Goal: Communication & Community: Answer question/provide support

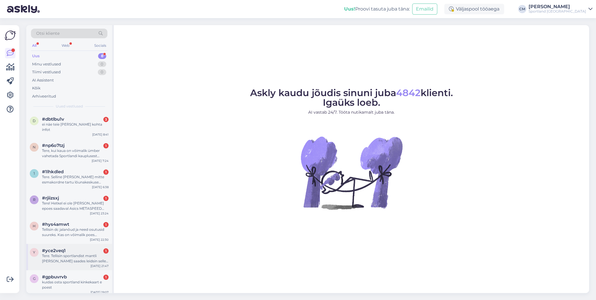
scroll to position [24, 0]
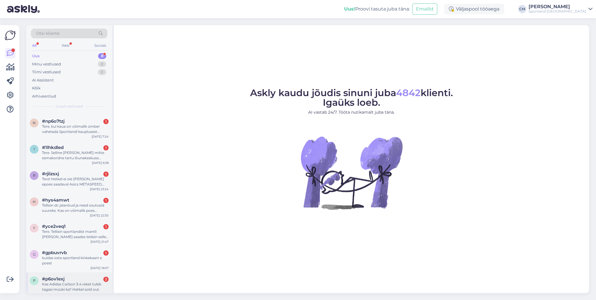
click at [81, 216] on div "p #p6ov1exj 2 Kas Adidas Carbon 3.4 reket tuleb tagasi müüki ka? Hetkel sold ou…" at bounding box center [69, 285] width 86 height 26
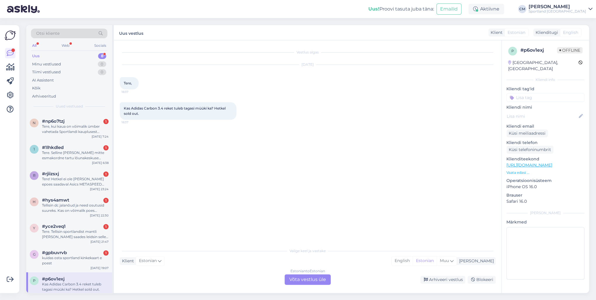
click at [307, 216] on div "Estonian to Estonian Võta vestlus üle" at bounding box center [308, 279] width 46 height 11
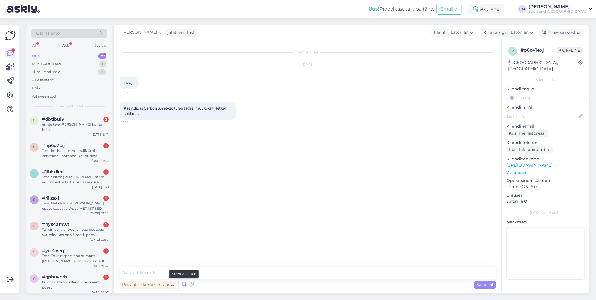
click at [186, 216] on icon at bounding box center [183, 284] width 7 height 9
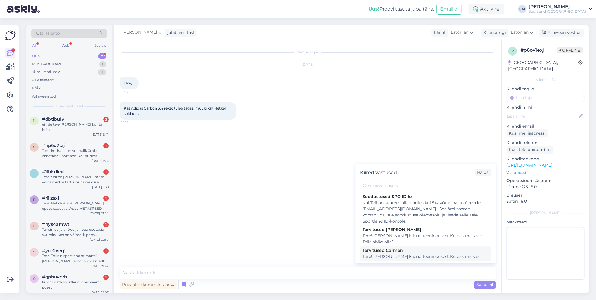
click at [423, 216] on div "Tere! [PERSON_NAME] klienditeenindusest Kuidas ma saan Teile abiks olla?" at bounding box center [426, 260] width 126 height 12
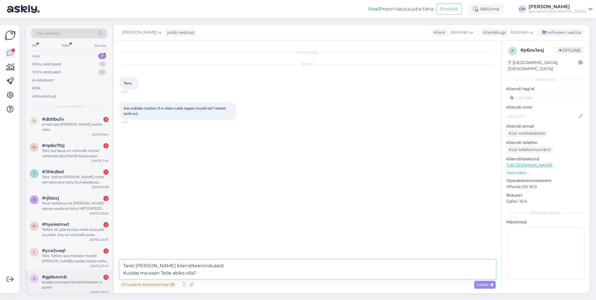
drag, startPoint x: 257, startPoint y: 274, endPoint x: 82, endPoint y: 268, distance: 175.6
click at [82, 216] on div "Otsi kliente All Web Socials Uus 7 Minu vestlused 1 Tiimi vestlused 0 AI Assist…" at bounding box center [307, 159] width 563 height 268
drag, startPoint x: 205, startPoint y: 282, endPoint x: 202, endPoint y: 277, distance: 5.5
click at [205, 216] on div "Privaatne kommentaar Saada" at bounding box center [308, 284] width 376 height 11
drag, startPoint x: 202, startPoint y: 276, endPoint x: 124, endPoint y: 281, distance: 79.0
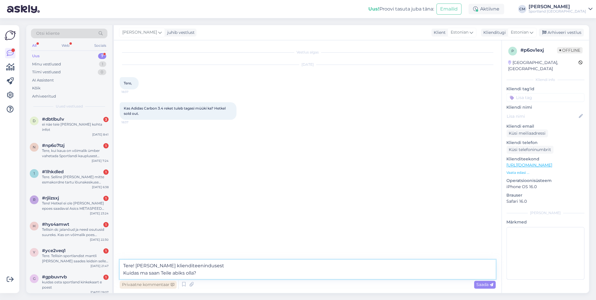
click at [124, 216] on div "Tere! [PERSON_NAME] klienditeenindusest Kuidas ma saan Teile abiks olla? Privaa…" at bounding box center [308, 275] width 376 height 30
type textarea "Tere! [PERSON_NAME] klienditeenindusest"
drag, startPoint x: 220, startPoint y: 270, endPoint x: 130, endPoint y: 267, distance: 90.0
click at [130, 216] on textarea "Tere! [PERSON_NAME] klienditeenindusest" at bounding box center [308, 269] width 376 height 19
click at [218, 216] on textarea "Tere! [PERSON_NAME] klienditeenindusest" at bounding box center [308, 269] width 376 height 19
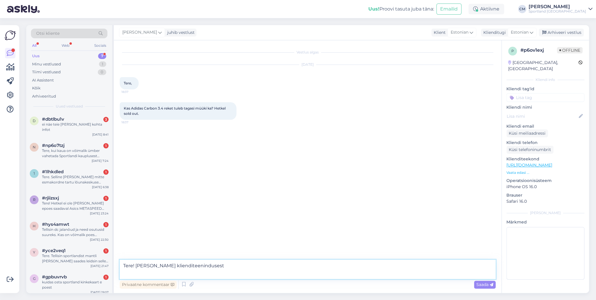
click at [217, 216] on textarea "Tere! [PERSON_NAME] klienditeenindusest" at bounding box center [308, 269] width 376 height 19
drag, startPoint x: 216, startPoint y: 268, endPoint x: 119, endPoint y: 264, distance: 97.9
click at [119, 216] on div "Vestlus algas [DATE] Tere, 18:37 Kas Adidas Carbon 3.4 reket tuleb tagasi müüki…" at bounding box center [308, 166] width 388 height 253
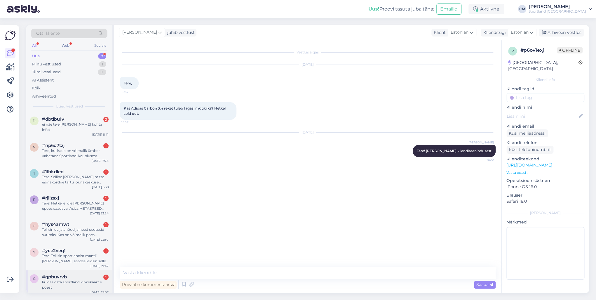
click at [70, 216] on div "g #gpbuvrvb 1 kuidas osta sportland kinkekaart e poest [DATE] 19:07" at bounding box center [69, 283] width 86 height 26
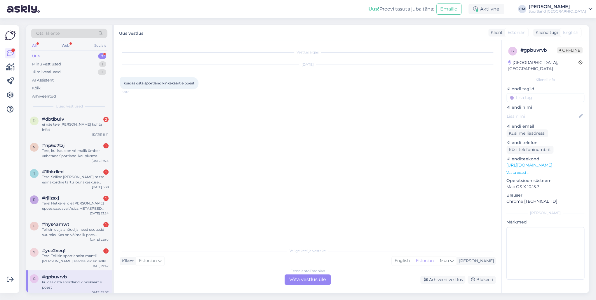
click at [318, 216] on div "Estonian to Estonian Võta vestlus üle" at bounding box center [308, 279] width 46 height 11
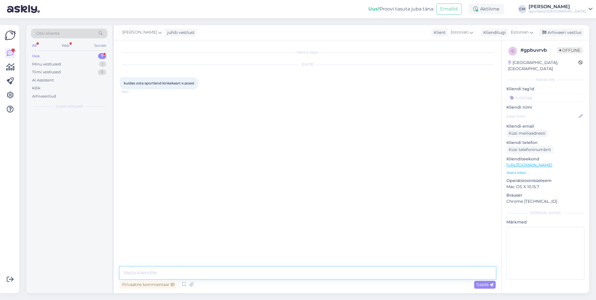
click at [288, 216] on textarea at bounding box center [308, 273] width 376 height 12
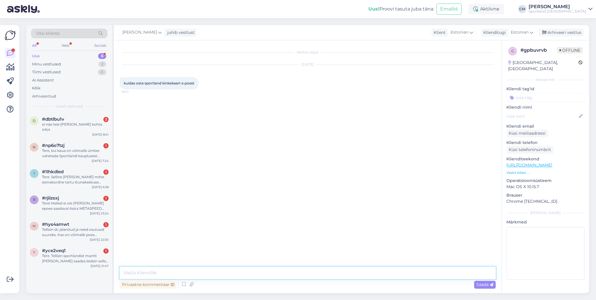
paste textarea "Tere! [PERSON_NAME] klienditeenindusest"
type textarea "Tere! [PERSON_NAME] klienditeenindusest"
click at [96, 216] on div "Tere. Tellisin sportlandist mantli [PERSON_NAME] saades leidsin sellelt defekti…" at bounding box center [75, 258] width 67 height 11
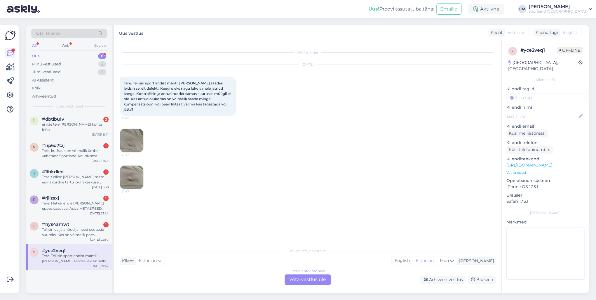
click at [296, 216] on div "Estonian to Estonian Võta vestlus üle" at bounding box center [308, 279] width 46 height 11
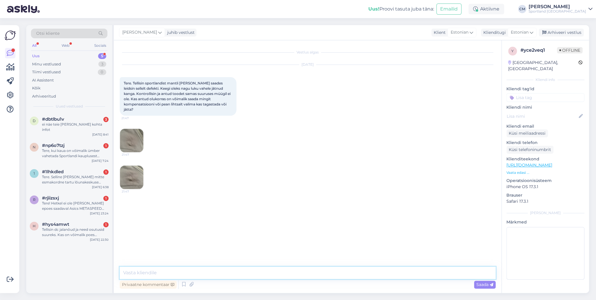
click at [270, 216] on textarea at bounding box center [308, 273] width 376 height 12
paste textarea "Tere! [PERSON_NAME] klienditeenindusest"
type textarea "Tere! [PERSON_NAME] klienditeenindusest"
click at [80, 201] on div "Tere! Hetkel ei ole [PERSON_NAME] epoes saadaval Asics METASPEED SKY TOKYO mude…" at bounding box center [75, 206] width 67 height 11
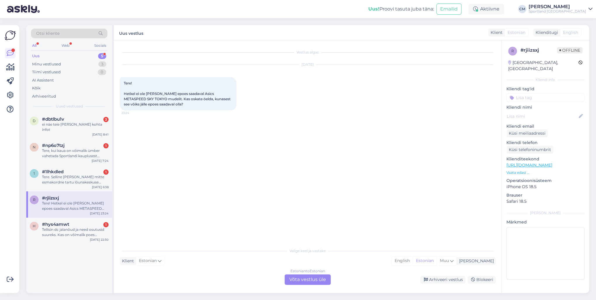
click at [321, 216] on div "Estonian to Estonian Võta vestlus üle" at bounding box center [308, 279] width 46 height 11
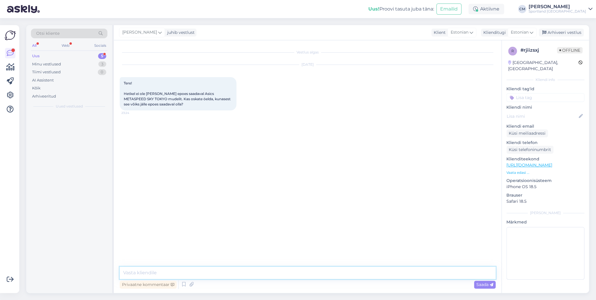
click at [290, 216] on textarea at bounding box center [308, 273] width 376 height 12
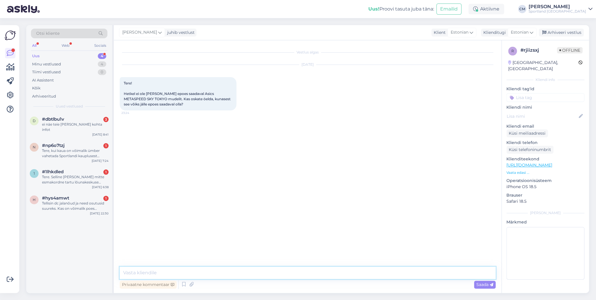
paste textarea "Tere! [PERSON_NAME] klienditeenindusest"
type textarea "Tere! [PERSON_NAME] klienditeenindusest"
click at [17, 190] on div "Võimalused Veendu, et Askly loob sulle väärtust. Sulge Ühenda FB ja IG sõnumid …" at bounding box center [9, 159] width 19 height 268
click at [53, 195] on span "#hys4amwt" at bounding box center [55, 197] width 27 height 5
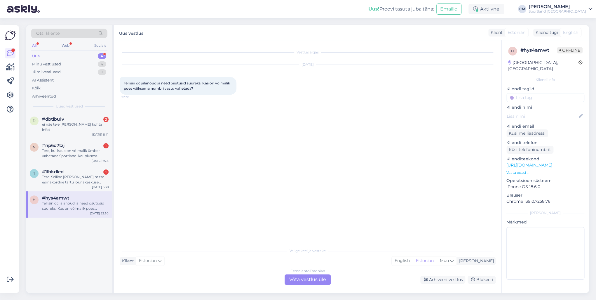
click at [311, 216] on div "Estonian to Estonian Võta vestlus üle" at bounding box center [308, 279] width 46 height 11
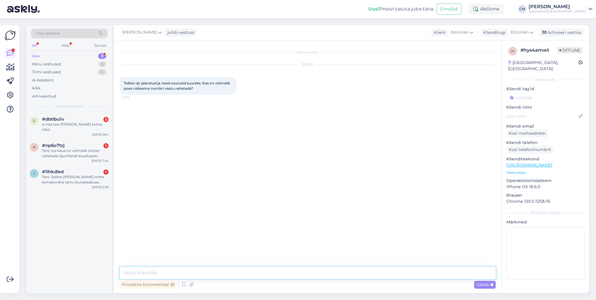
click at [270, 216] on textarea at bounding box center [308, 273] width 376 height 12
paste textarea "Tere! [PERSON_NAME] klienditeenindusest"
type textarea "Tere! [PERSON_NAME] klienditeenindusest"
click at [70, 178] on div "Tere. Selline [PERSON_NAME] mitte esmakordne tartu lõunakeskuse sportlandiga. O…" at bounding box center [75, 179] width 67 height 11
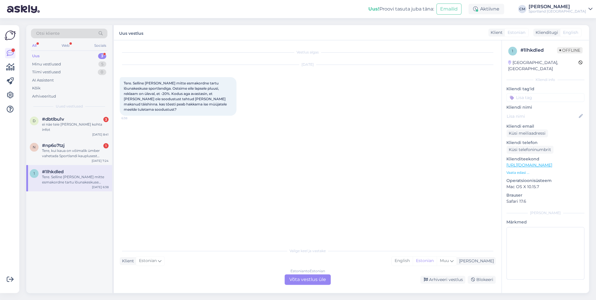
click at [303, 216] on div "Estonian to Estonian Võta vestlus üle" at bounding box center [308, 279] width 46 height 11
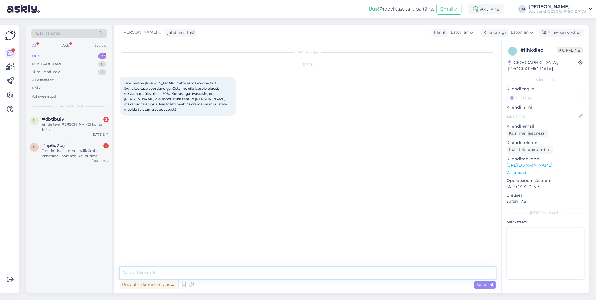
click at [258, 216] on textarea at bounding box center [308, 273] width 376 height 12
paste textarea "Tere! [PERSON_NAME] klienditeenindusest"
type textarea "Tere! [PERSON_NAME] klienditeenindusest"
click at [65, 148] on div "Tere, kui kaua on võimalik ümber vahetada Sportlandi kauplusest ostetud [PERSON…" at bounding box center [75, 153] width 67 height 11
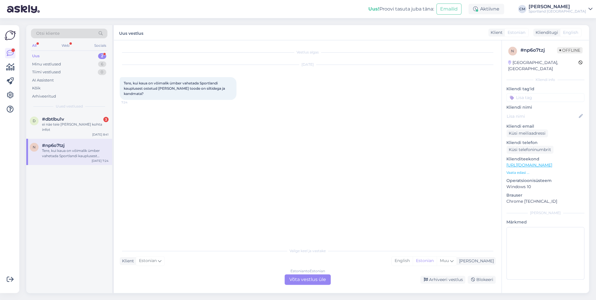
click at [317, 216] on div "Estonian to Estonian Võta vestlus üle" at bounding box center [308, 279] width 46 height 11
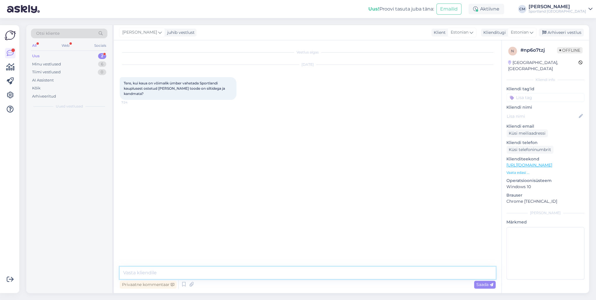
click at [293, 216] on textarea at bounding box center [308, 273] width 376 height 12
paste textarea "Tere! [PERSON_NAME] klienditeenindusest"
type textarea "Tere! [PERSON_NAME] klienditeenindusest"
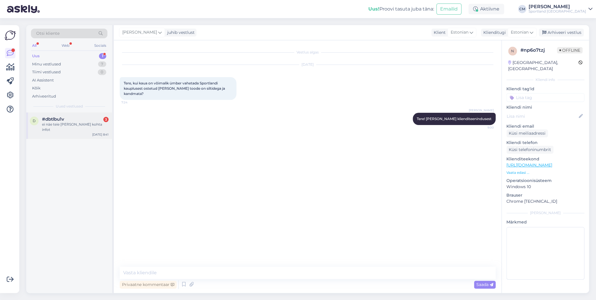
click at [100, 121] on div "#dbtlbu1v 3" at bounding box center [75, 119] width 67 height 5
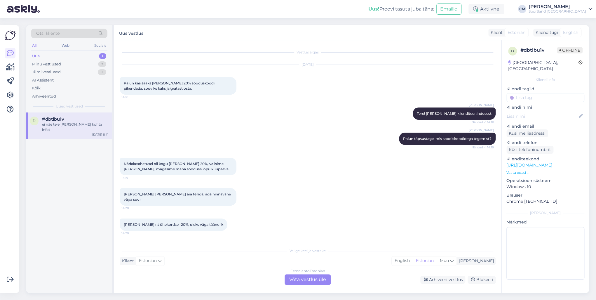
scroll to position [216, 0]
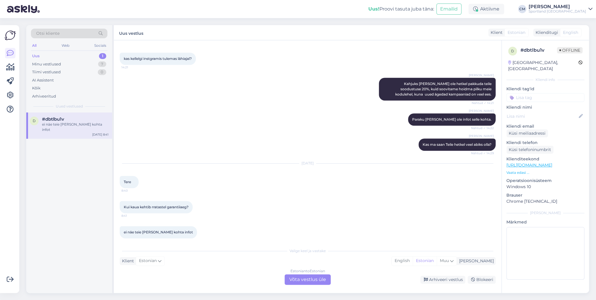
click at [311, 216] on div "Estonian to Estonian Võta vestlus üle" at bounding box center [308, 279] width 46 height 11
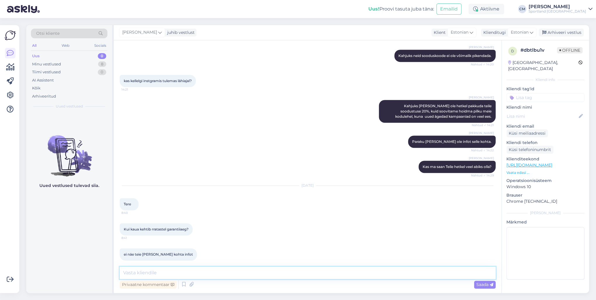
click at [292, 216] on textarea at bounding box center [308, 273] width 376 height 12
paste textarea "Tere! [PERSON_NAME] klienditeenindusest"
type textarea "Tere! [PERSON_NAME] klienditeenindusest"
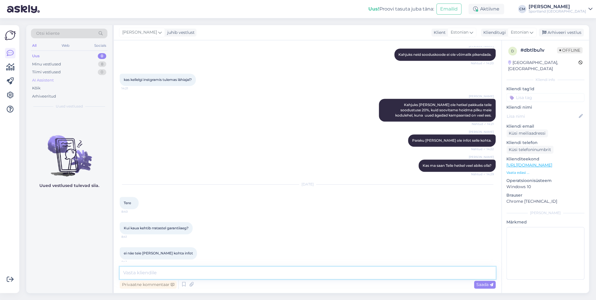
scroll to position [219, 0]
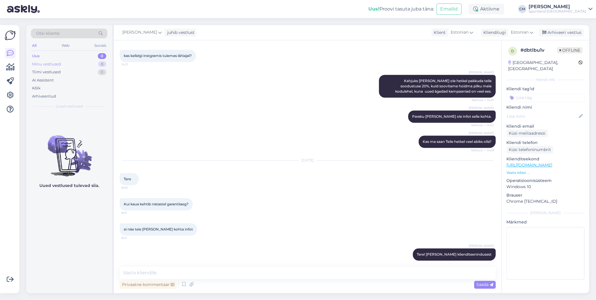
click at [87, 66] on div "Minu vestlused 8" at bounding box center [69, 64] width 77 height 8
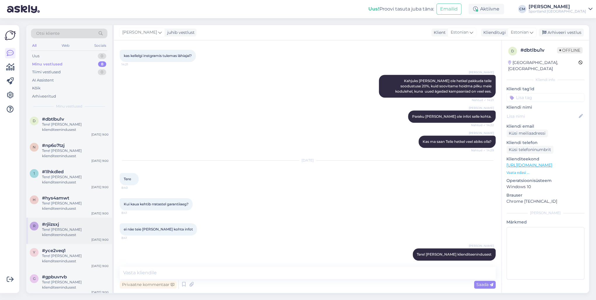
scroll to position [29, 0]
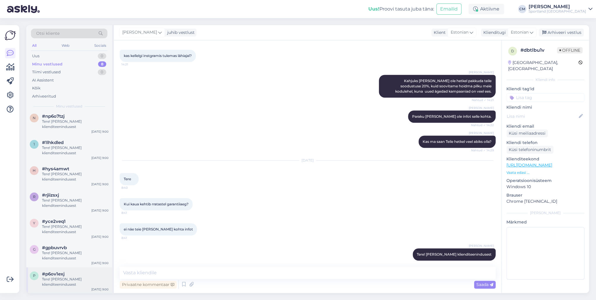
click at [70, 216] on div "Tere! [PERSON_NAME] klienditeenindusest" at bounding box center [75, 282] width 67 height 11
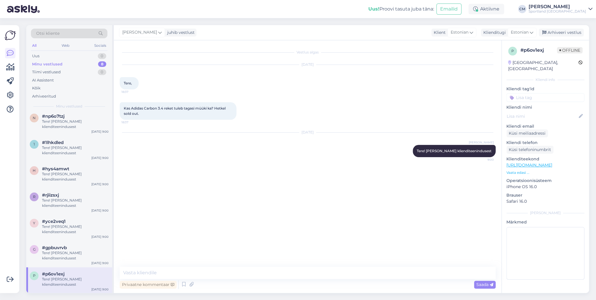
scroll to position [0, 0]
click at [181, 216] on icon at bounding box center [183, 284] width 7 height 9
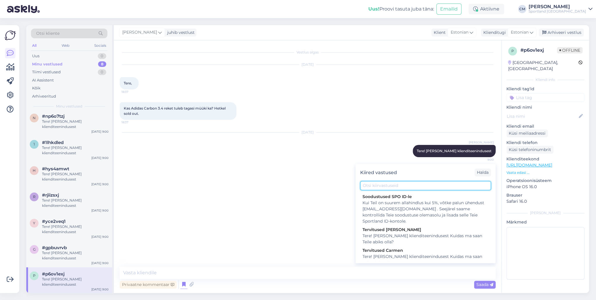
click at [395, 182] on input "text" at bounding box center [425, 185] width 131 height 9
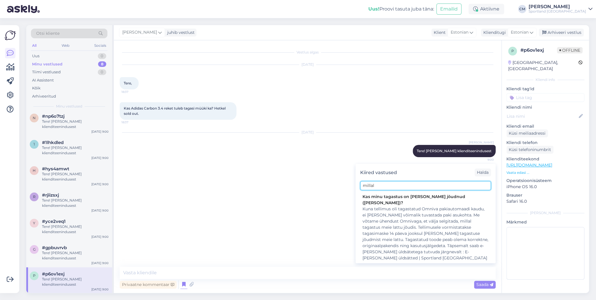
scroll to position [73, 0]
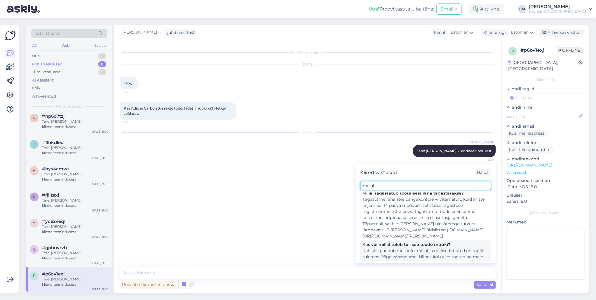
type input "millal"
click at [408, 216] on div "Kahjuks puudub meil info, millal ja millised tooted on müüki tulemas. Väga vaba…" at bounding box center [426, 260] width 126 height 25
type textarea "Kahjuks puudub meil info, millal ja millised tooted on müüki tulemas. Väga vaba…"
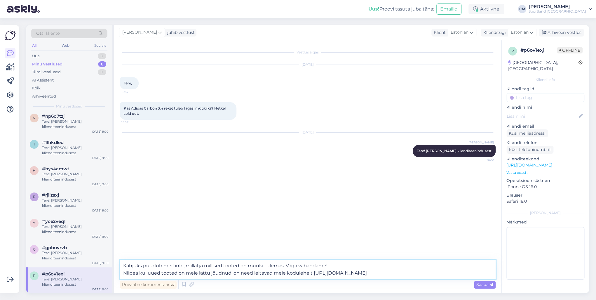
click at [337, 216] on textarea "Kahjuks puudub meil info, millal ja millised tooted on müüki tulemas. Väga vaba…" at bounding box center [308, 269] width 376 height 19
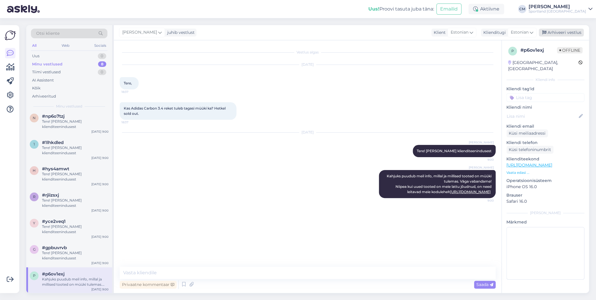
click at [447, 34] on div "Arhiveeri vestlus" at bounding box center [561, 33] width 45 height 8
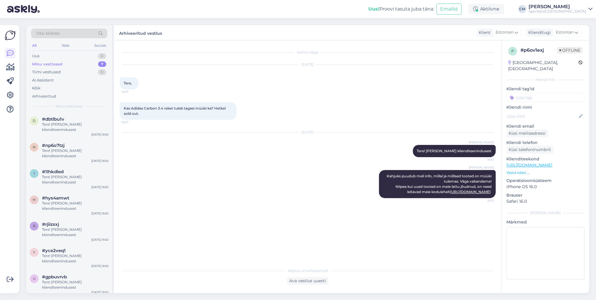
click at [447, 93] on input at bounding box center [546, 97] width 78 height 9
type input "lisan"
click at [447, 105] on div "Lattu lisandumine (toode)" at bounding box center [546, 113] width 78 height 16
click at [447, 111] on span "Lattu lisandumine (toode)" at bounding box center [546, 113] width 46 height 4
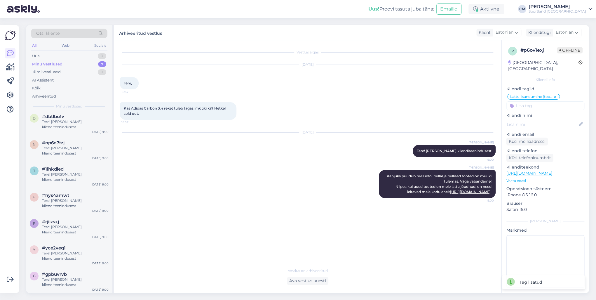
scroll to position [3, 0]
click at [65, 216] on div "g #gpbuvrvb Tere! [PERSON_NAME] klienditeenindusest [DATE] 9:00" at bounding box center [69, 280] width 86 height 26
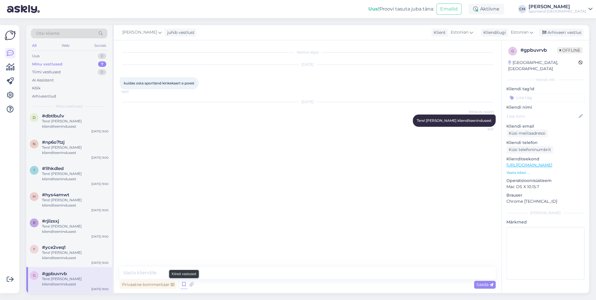
click at [183, 216] on icon at bounding box center [183, 284] width 7 height 9
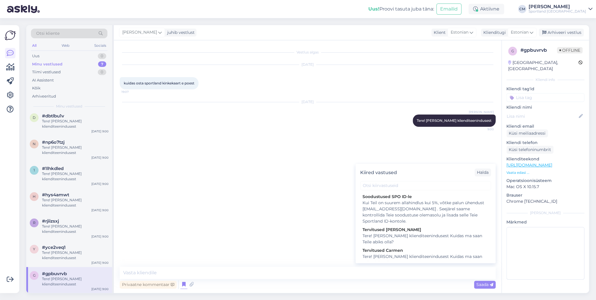
click at [377, 181] on div "Kiired vastused Halda" at bounding box center [426, 172] width 140 height 17
click at [380, 185] on input "text" at bounding box center [425, 185] width 131 height 9
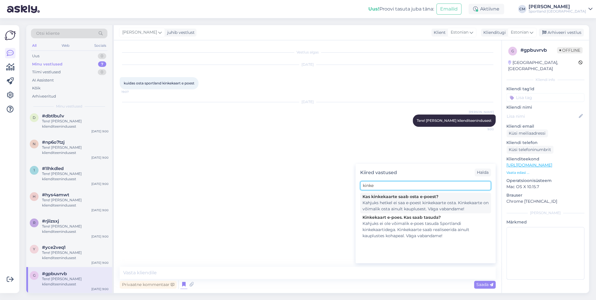
type input "kinke"
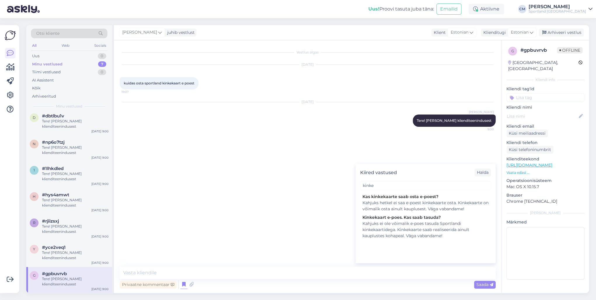
drag, startPoint x: 395, startPoint y: 203, endPoint x: 388, endPoint y: 210, distance: 10.1
click at [395, 203] on div "Kahjuks hetkel ei saa e-poest kinkekaarte osta. Kinkekaarte on võimalik osta ai…" at bounding box center [426, 206] width 126 height 12
type textarea "Kahjuks hetkel ei saa e-poest kinkekaarte osta. Kinkekaarte on võimalik osta ai…"
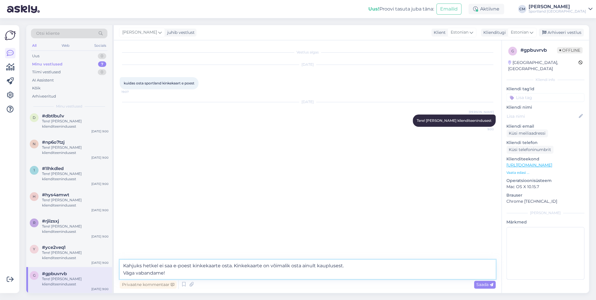
click at [311, 216] on textarea "Kahjuks hetkel ei saa e-poest kinkekaarte osta. Kinkekaarte on võimalik osta ai…" at bounding box center [308, 269] width 376 height 19
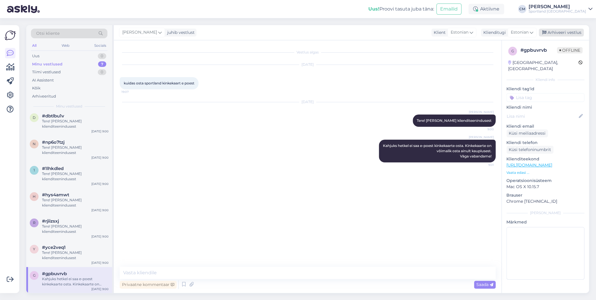
click at [447, 36] on div "Arhiveeri vestlus" at bounding box center [561, 33] width 45 height 8
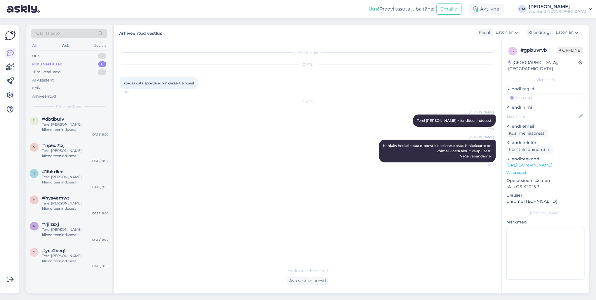
click at [447, 93] on input at bounding box center [546, 97] width 78 height 9
type input "kinke"
click at [447, 118] on span "kinkekaart (e-poes)" at bounding box center [546, 120] width 34 height 4
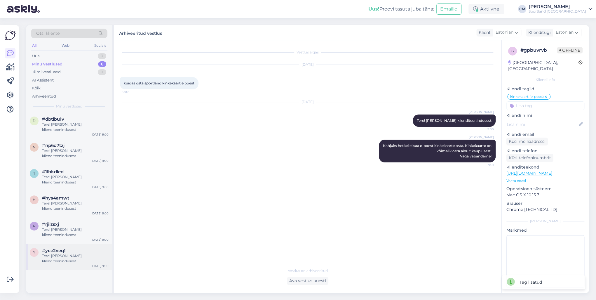
click at [59, 216] on div "Tere! [PERSON_NAME] klienditeenindusest" at bounding box center [75, 258] width 67 height 11
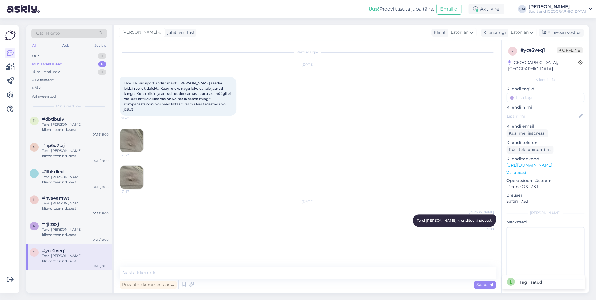
click at [137, 137] on img at bounding box center [131, 140] width 23 height 23
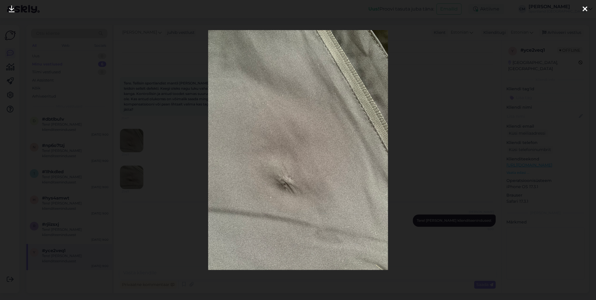
click at [154, 150] on div at bounding box center [298, 150] width 596 height 300
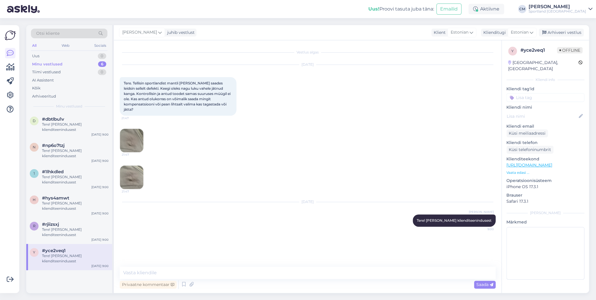
click at [139, 168] on img at bounding box center [131, 177] width 23 height 23
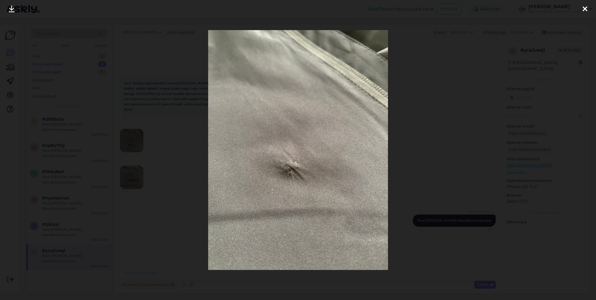
click at [139, 166] on div at bounding box center [298, 150] width 596 height 300
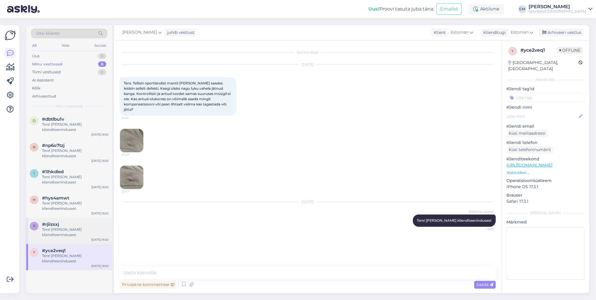
click at [75, 216] on div "r #rjiizsxj Tere! [PERSON_NAME] klienditeenindusest [DATE] 9:00" at bounding box center [69, 231] width 86 height 26
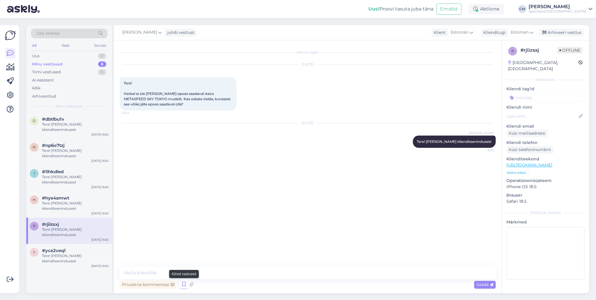
click at [186, 216] on icon at bounding box center [183, 284] width 7 height 9
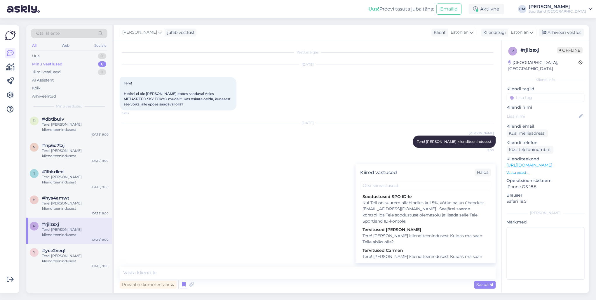
click at [391, 178] on div "Kiired vastused Halda" at bounding box center [426, 172] width 140 height 17
click at [394, 183] on input "text" at bounding box center [425, 185] width 131 height 9
drag, startPoint x: 157, startPoint y: 128, endPoint x: 161, endPoint y: 129, distance: 3.8
click at [157, 128] on div "[DATE] [PERSON_NAME] Tere! [PERSON_NAME] klienditeenindusest 9:00" at bounding box center [308, 135] width 376 height 37
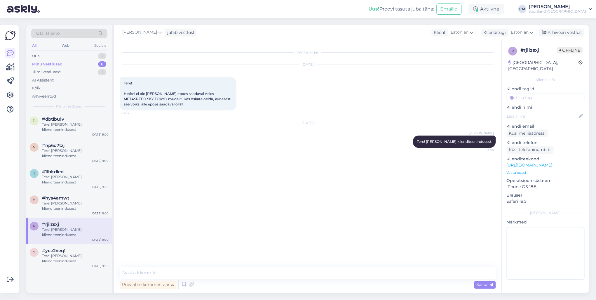
click at [143, 147] on div "[DATE] [PERSON_NAME] Tere! [PERSON_NAME] klienditeenindusest 9:00" at bounding box center [308, 135] width 376 height 37
click at [186, 216] on icon at bounding box center [183, 284] width 7 height 9
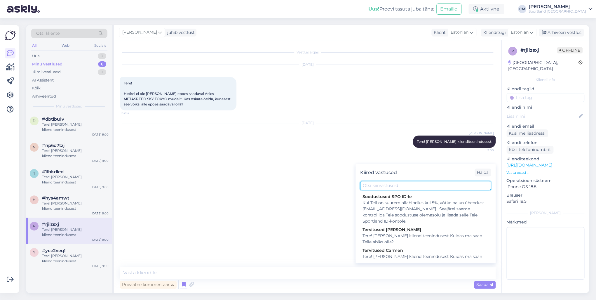
click at [380, 187] on input "text" at bounding box center [425, 185] width 131 height 9
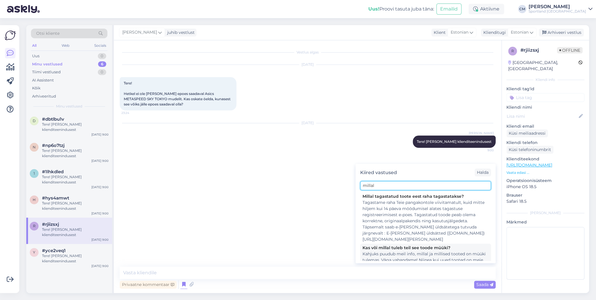
scroll to position [73, 0]
type input "millal"
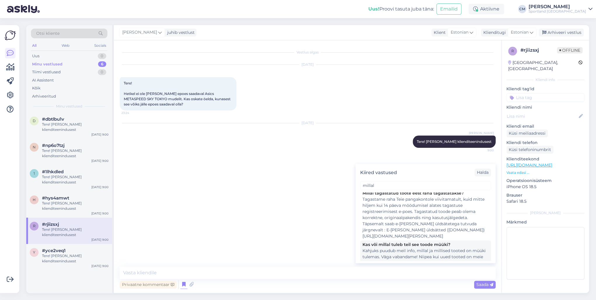
click at [411, 216] on div "Kahjuks puudub meil info, millal ja millised tooted on müüki tulemas. Väga vaba…" at bounding box center [426, 260] width 126 height 25
type textarea "Kahjuks puudub meil info, millal ja millised tooted on müüki tulemas. Väga vaba…"
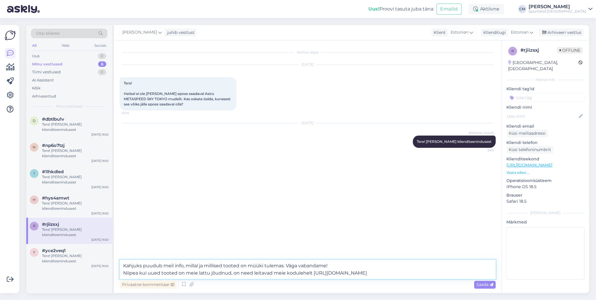
click at [344, 216] on textarea "Kahjuks puudub meil info, millal ja millised tooted on müüki tulemas. Väga vaba…" at bounding box center [308, 269] width 376 height 19
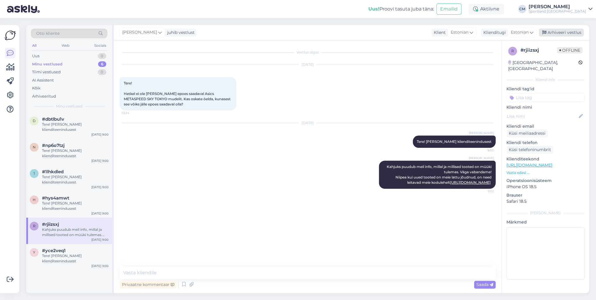
click at [447, 30] on div "Arhiveeri vestlus" at bounding box center [561, 33] width 45 height 8
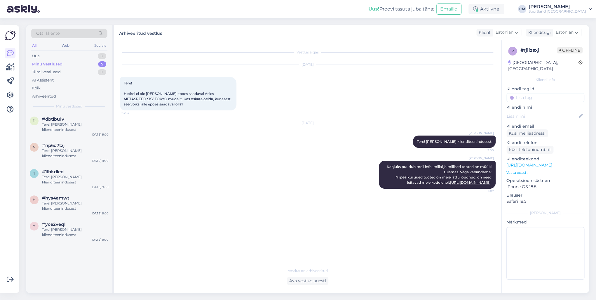
click at [447, 95] on input at bounding box center [546, 97] width 78 height 9
type input "lisan"
click at [447, 111] on span "Lattu lisandumine (toode)" at bounding box center [546, 113] width 46 height 4
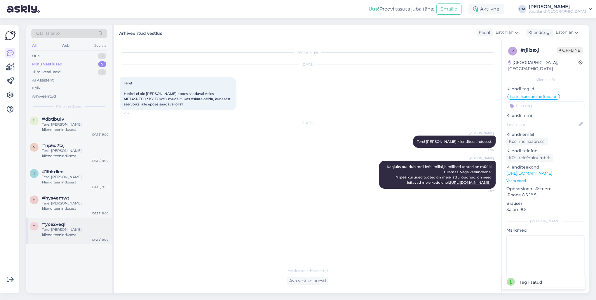
click at [73, 216] on div "y #yce2veq1 Tere! [PERSON_NAME] klienditeenindusest [DATE] 9:00" at bounding box center [69, 231] width 86 height 26
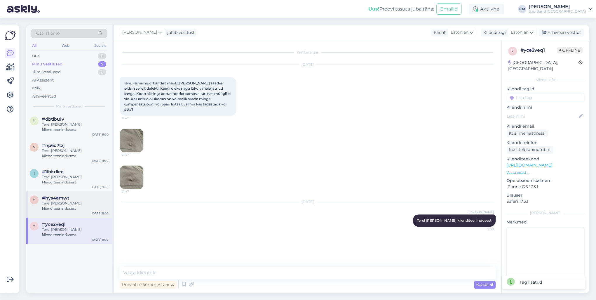
click at [73, 213] on div "h #hys4amwt Tere! [PERSON_NAME] klienditeenindusest [DATE] 9:00" at bounding box center [69, 204] width 86 height 26
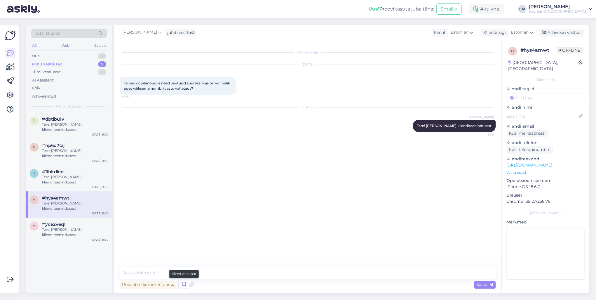
click at [186, 216] on icon at bounding box center [183, 284] width 7 height 9
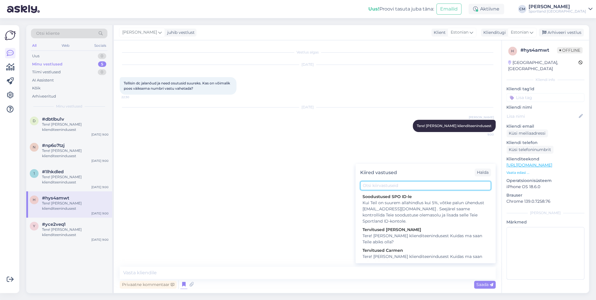
click at [403, 186] on input "text" at bounding box center [425, 185] width 131 height 9
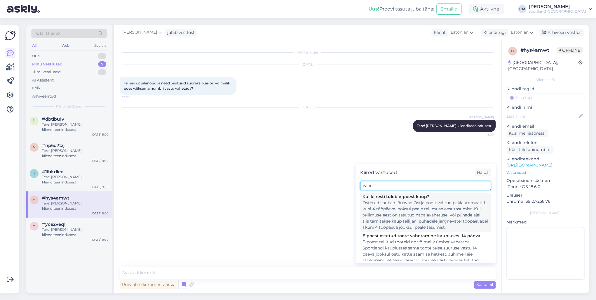
scroll to position [23, 0]
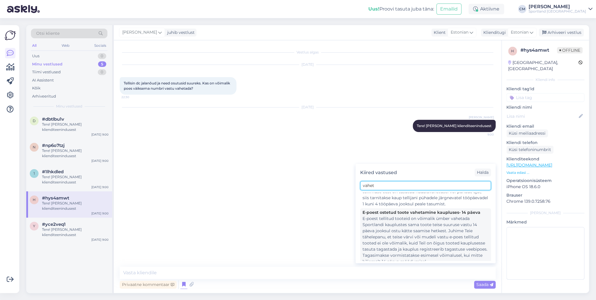
type input "vahet"
click at [396, 216] on div "E-poest tellitud tooteid on võimalik ümber vahetada Sportlandi kauplustes sama …" at bounding box center [426, 240] width 126 height 49
type textarea "E-poest tellitud tooteid on võimalik ümber vahetada Sportlandi kauplustes sama …"
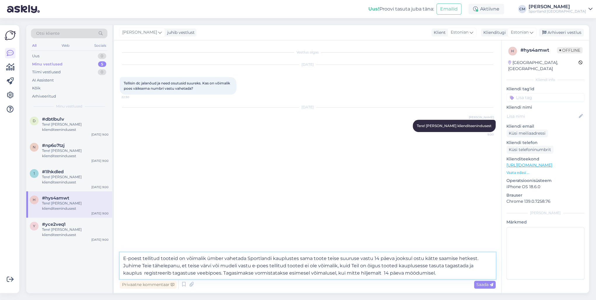
click at [358, 216] on textarea "E-poest tellitud tooteid on võimalik ümber vahetada Sportlandi kauplustes sama …" at bounding box center [308, 265] width 376 height 27
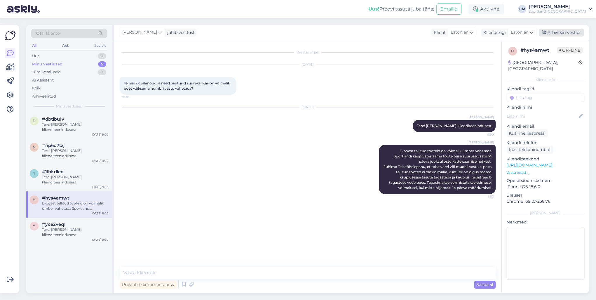
click at [447, 30] on div "Arhiveeri vestlus" at bounding box center [561, 33] width 45 height 8
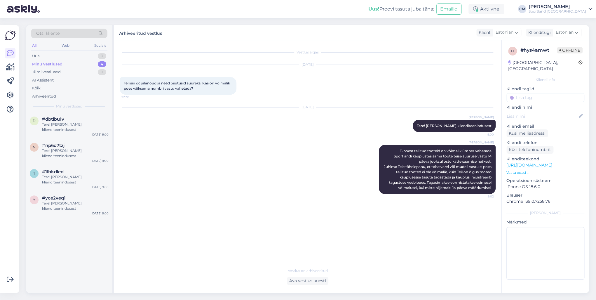
click at [447, 86] on div "Kliendi tag'id Võidu lunastamine Vaba aeg Üritused Ujumine Turvaelemendiga tood…" at bounding box center [546, 94] width 78 height 16
click at [447, 93] on input at bounding box center [546, 97] width 78 height 9
type input "vahet"
click at [447, 118] on span "Toodete vahetamine (e-pood)" at bounding box center [545, 120] width 47 height 4
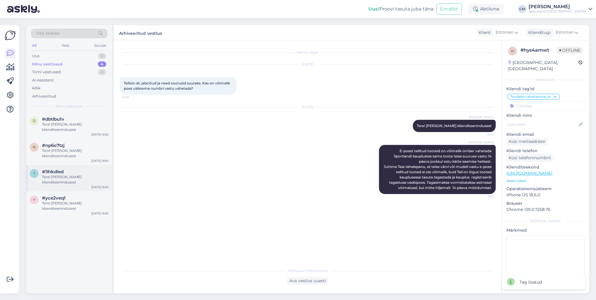
click at [72, 182] on div "Tere! [PERSON_NAME] klienditeenindusest" at bounding box center [75, 179] width 67 height 11
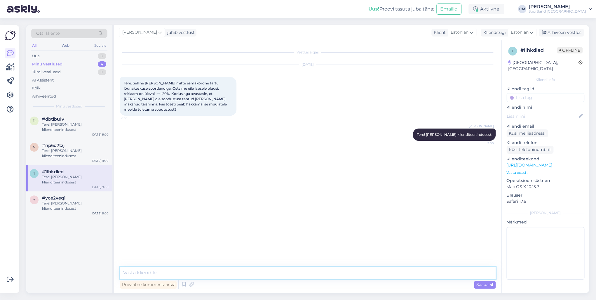
click at [162, 216] on textarea at bounding box center [308, 273] width 376 height 12
click at [207, 216] on textarea "Palun edastage foto tšekist ja [PERSON_NAME] e-mailile." at bounding box center [308, 273] width 376 height 12
click at [213, 216] on textarea "Palun edastage foto tšekist ja tootest meile e-mailile." at bounding box center [308, 273] width 376 height 12
click at [217, 216] on textarea "Palun edastage foto tšekist ja tootest meile e-mailile." at bounding box center [308, 273] width 376 height 12
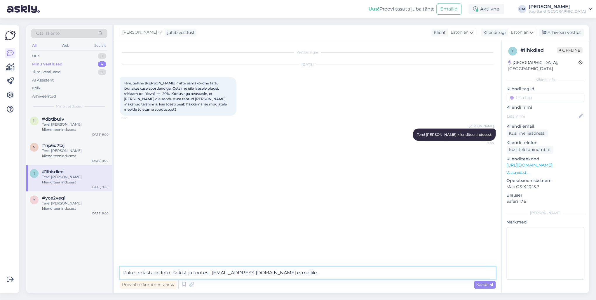
click at [346, 216] on textarea "Palun edastage foto tšekist ja tootest [EMAIL_ADDRESS][DOMAIN_NAME] e-mailile." at bounding box center [308, 273] width 376 height 12
type textarea "Palun edastage foto tšekist ja tootest [EMAIL_ADDRESS][DOMAIN_NAME] e-mailile, …"
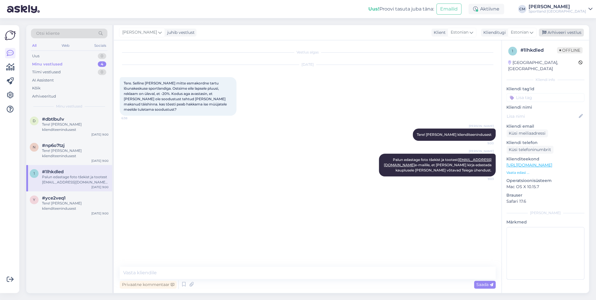
click at [447, 33] on div "Arhiveeri vestlus" at bounding box center [561, 33] width 45 height 8
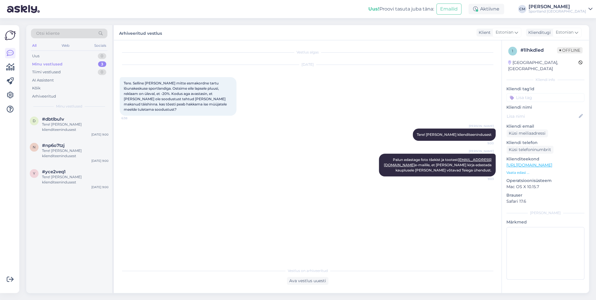
click at [447, 93] on input at bounding box center [546, 97] width 78 height 9
type input "p"
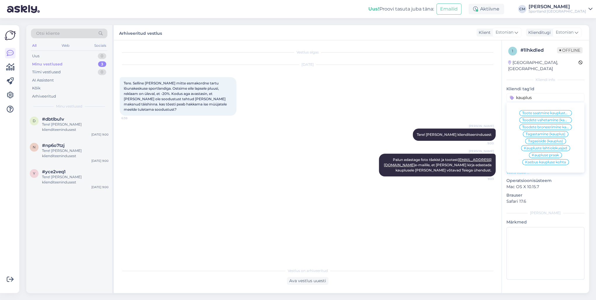
type input "kauplus"
click at [447, 160] on span "Kaebus kaupluse kohta" at bounding box center [545, 162] width 41 height 4
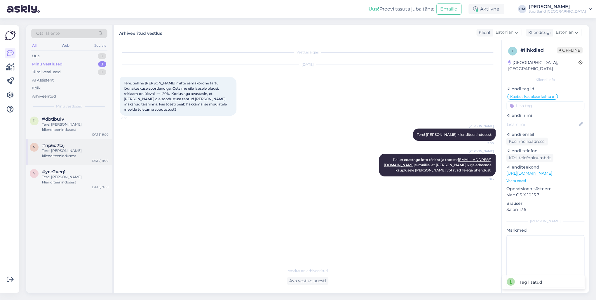
click at [81, 158] on div "Tere! [PERSON_NAME] klienditeenindusest" at bounding box center [75, 153] width 67 height 11
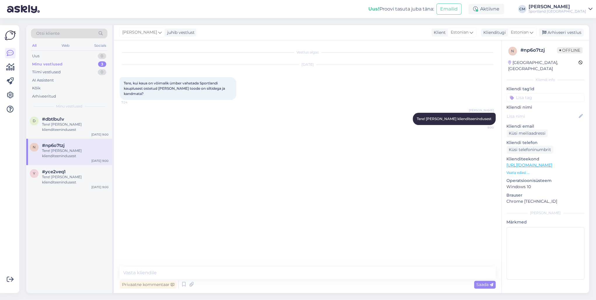
click at [162, 216] on div "Vestlus algas [DATE] Tere, kui kaua on võimalik ümber vahetada Sportlandi kaupl…" at bounding box center [308, 166] width 388 height 253
click at [157, 216] on textarea at bounding box center [308, 273] width 376 height 12
type textarea "14 päeva jooksl ja ostutšeki alusel."
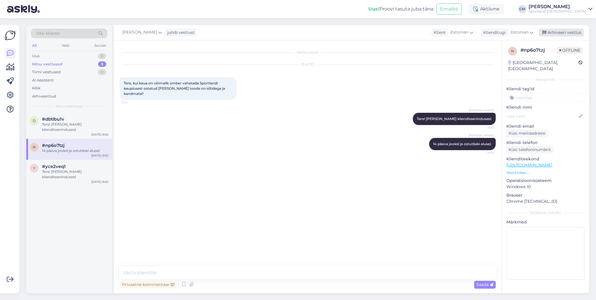
click at [447, 32] on div "Arhiveeri vestlus" at bounding box center [561, 33] width 45 height 8
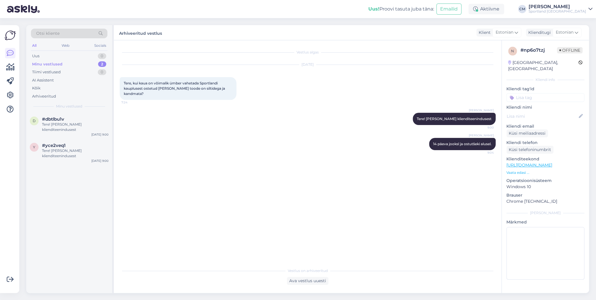
click at [447, 93] on input at bounding box center [546, 97] width 78 height 9
type input "vaheta"
click at [447, 111] on span "Toodete vahetamine (kauplus)" at bounding box center [545, 113] width 47 height 4
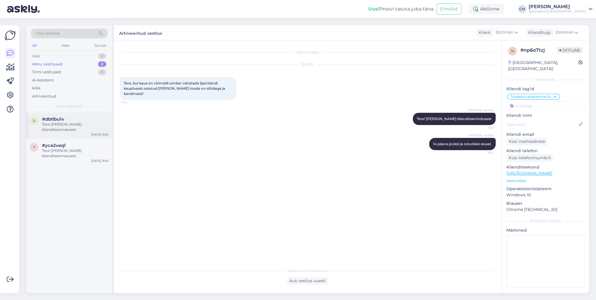
click at [81, 125] on div "Tere! [PERSON_NAME] klienditeenindusest" at bounding box center [75, 127] width 67 height 11
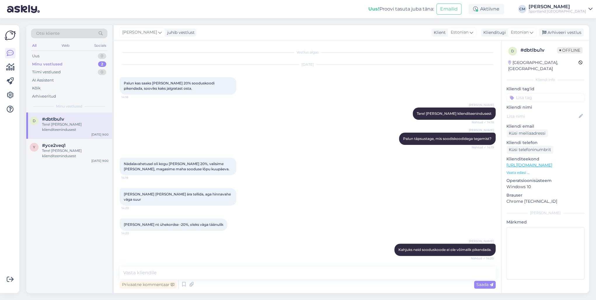
scroll to position [219, 0]
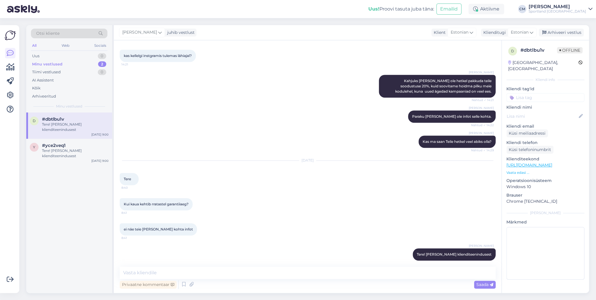
click at [94, 173] on div "d #dbtlbu1v Tere! [PERSON_NAME] klienditeenindusest [DATE] 9:00 y #yce2veq1 Ter…" at bounding box center [69, 202] width 86 height 180
click at [79, 166] on div "d #dbtlbu1v Tere! [PERSON_NAME] klienditeenindusest [DATE] 9:00 y #yce2veq1 Ter…" at bounding box center [69, 202] width 86 height 180
click at [79, 160] on div "y #yce2veq1 Tere! [PERSON_NAME] klienditeenindusest [DATE] 9:00" at bounding box center [69, 152] width 86 height 26
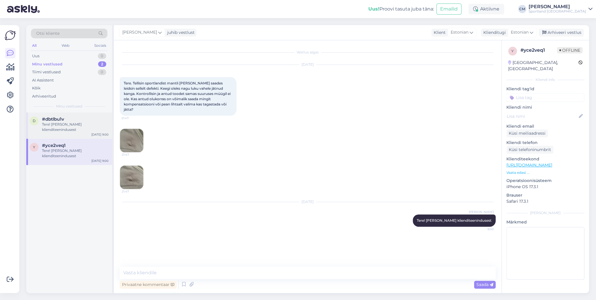
click at [88, 125] on div "Tere! [PERSON_NAME] klienditeenindusest" at bounding box center [75, 127] width 67 height 11
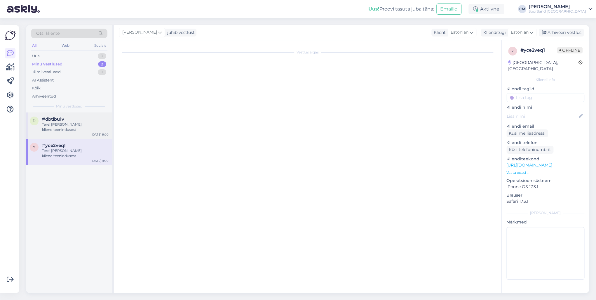
scroll to position [219, 0]
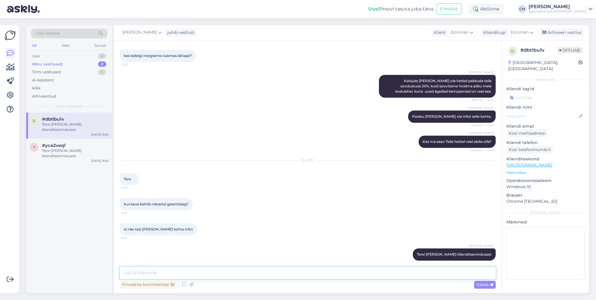
click at [165, 216] on textarea at bounding box center [308, 273] width 376 height 12
click at [179, 216] on div "Privaatne kommentaar Saada" at bounding box center [308, 284] width 376 height 11
click at [181, 216] on icon at bounding box center [183, 284] width 7 height 9
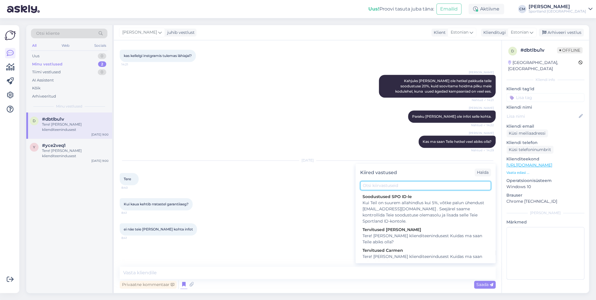
click at [380, 185] on input "text" at bounding box center [425, 185] width 131 height 9
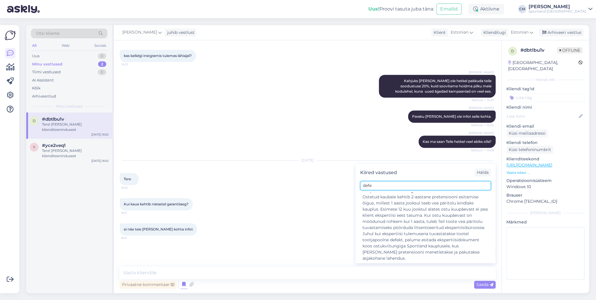
scroll to position [0, 0]
type input "defe"
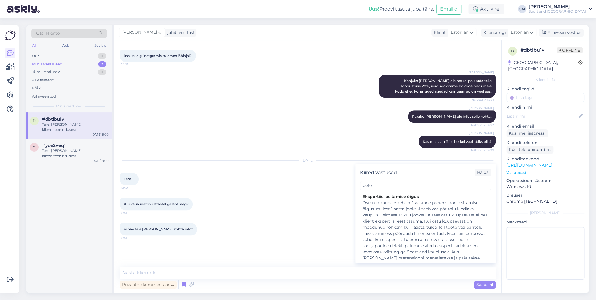
click at [401, 211] on div "Ostetud kaubale kehtib 2-aastane pretensiooni esitamise õigus, millest 1 aasta …" at bounding box center [426, 233] width 126 height 67
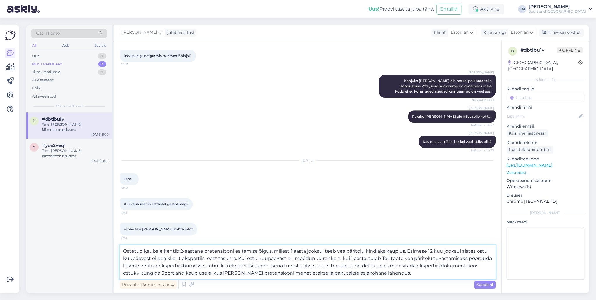
drag, startPoint x: 383, startPoint y: 272, endPoint x: 270, endPoint y: 250, distance: 115.3
click at [270, 216] on textarea "Ostetud kaubale kehtib 2-aastane pretensiooni esitamise õigus, millest 1 aasta …" at bounding box center [308, 262] width 376 height 34
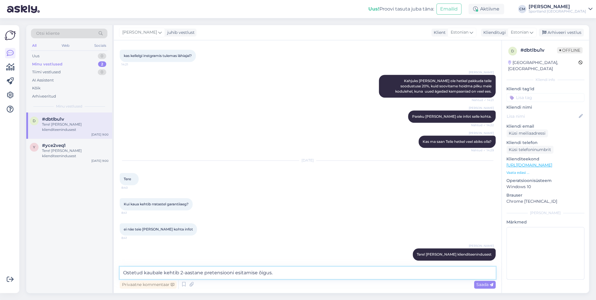
type textarea "Ostetud kaubale kehtib 2-aastane pretensiooni esitamise õigus."
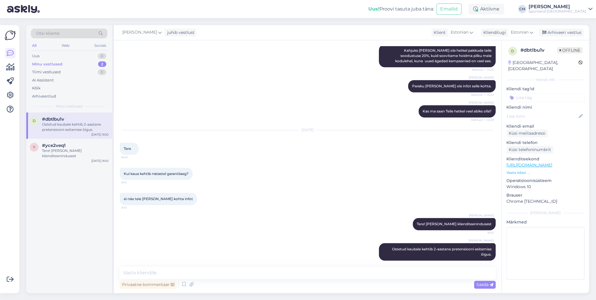
click at [447, 93] on input at bounding box center [546, 97] width 78 height 9
type input "defe"
click at [447, 111] on span "Defektiga toode" at bounding box center [546, 113] width 28 height 4
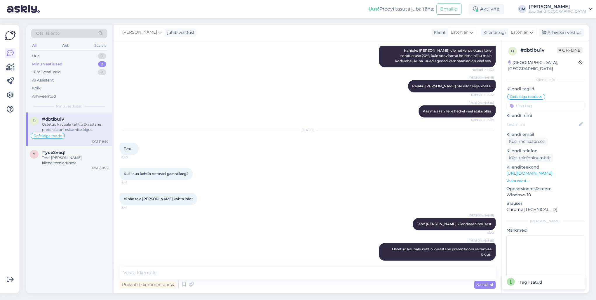
click at [447, 95] on div "Defektiga toode Võidu lunastamine Vaba aeg Üritused Ujumine Turvaelemendiga too…" at bounding box center [546, 101] width 78 height 17
click at [447, 101] on input at bounding box center [546, 105] width 78 height 9
type input "ratas"
click at [447, 118] on div "Ratas" at bounding box center [546, 121] width 16 height 6
click at [447, 36] on div "Arhiveeri vestlus" at bounding box center [561, 33] width 45 height 8
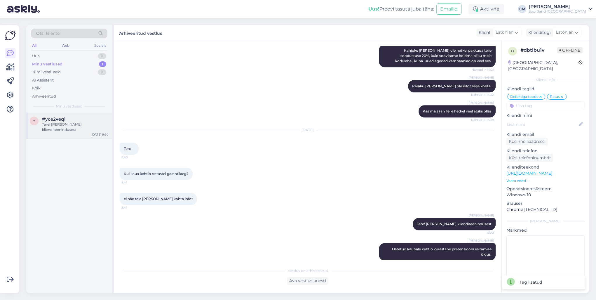
click at [49, 121] on span "#yce2veq1" at bounding box center [54, 119] width 24 height 5
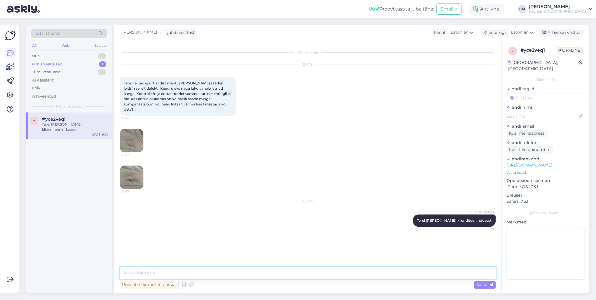
click at [167, 216] on textarea at bounding box center [308, 273] width 376 height 12
click at [274, 216] on textarea "Väga vabandame ebamugavuste pärast! Palun täpsustage om atellimuse number." at bounding box center [308, 273] width 376 height 12
type textarea "Väga vabandame ebamugavuste pärast! Palun täpsustage oma tellimuse number."
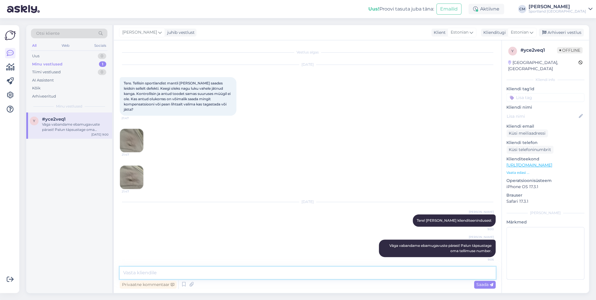
scroll to position [1, 0]
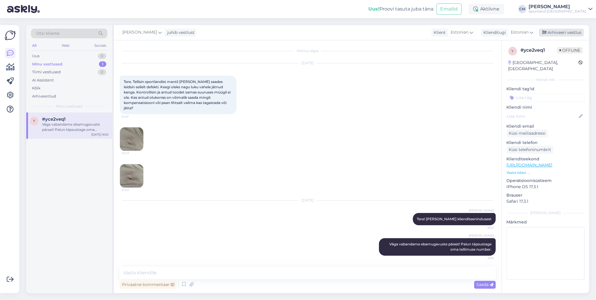
click at [447, 29] on div "Arhiveeri vestlus" at bounding box center [561, 33] width 45 height 8
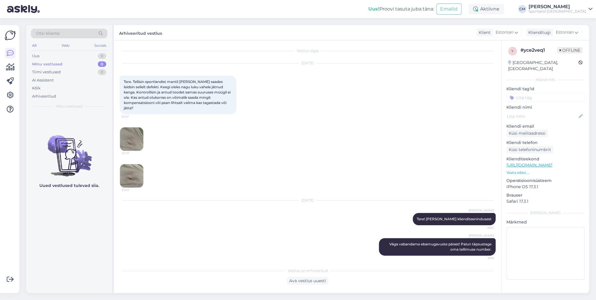
click at [447, 93] on input at bounding box center [546, 97] width 78 height 9
type input "defe"
click at [447, 111] on span "Defektiga toode" at bounding box center [546, 113] width 28 height 4
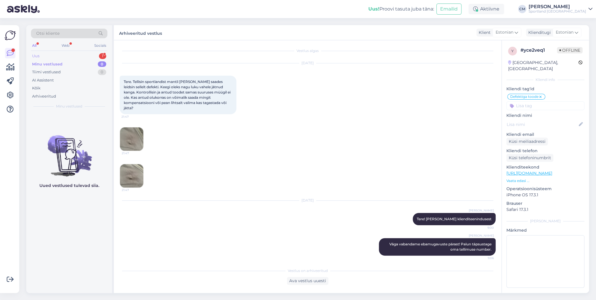
click at [65, 55] on div "Uus 1" at bounding box center [69, 56] width 77 height 8
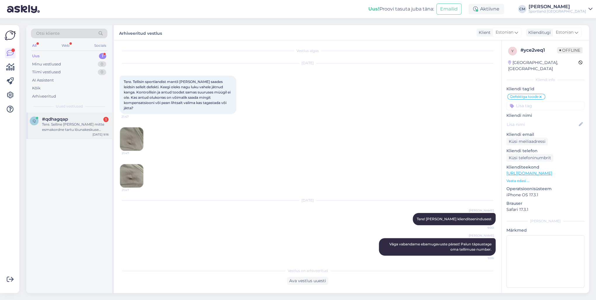
click at [67, 125] on div "Tere. Selline [PERSON_NAME] mitte esmakordne tartu lõunakeskuse sportlandiga. O…" at bounding box center [75, 127] width 67 height 11
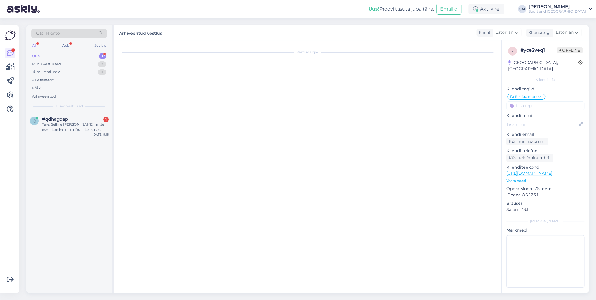
scroll to position [0, 0]
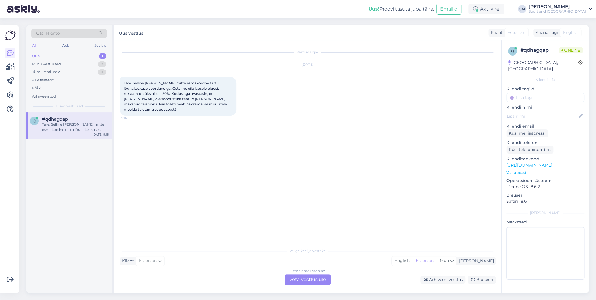
drag, startPoint x: 322, startPoint y: 282, endPoint x: 306, endPoint y: 281, distance: 16.7
click at [322, 216] on div "Estonian to Estonian Võta vestlus üle" at bounding box center [308, 279] width 46 height 11
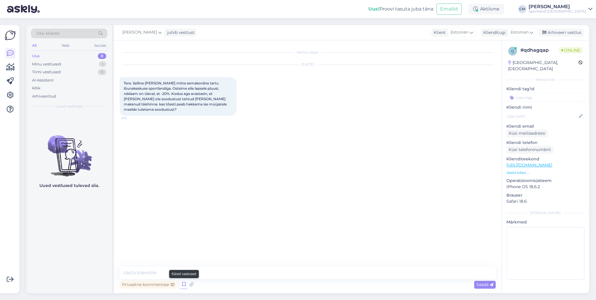
click at [186, 216] on icon at bounding box center [183, 284] width 7 height 9
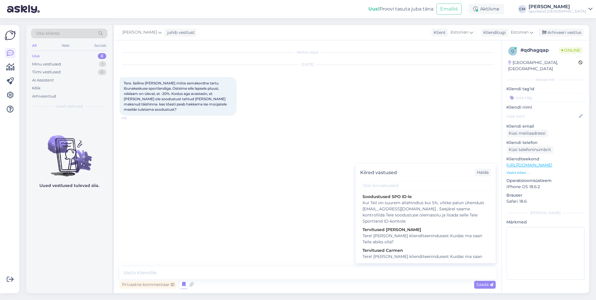
click at [402, 216] on div "Tervitused Carmen" at bounding box center [426, 250] width 126 height 6
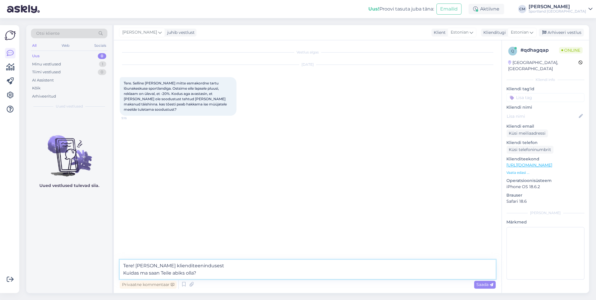
drag, startPoint x: 223, startPoint y: 275, endPoint x: 92, endPoint y: 273, distance: 131.4
click at [92, 216] on div "Otsi kliente All Web Socials Uus 0 Minu vestlused 1 Tiimi vestlused 0 AI Assist…" at bounding box center [307, 159] width 563 height 268
type textarea "Tere! [PERSON_NAME] klienditeenindusest"
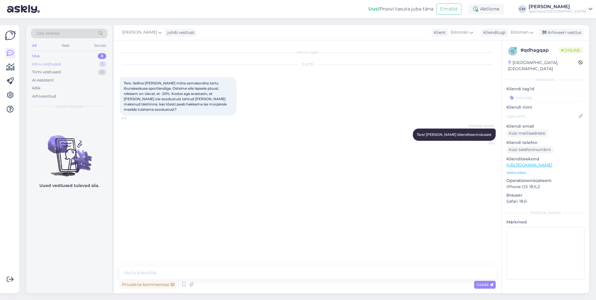
click at [96, 63] on div "Minu vestlused 1" at bounding box center [69, 64] width 77 height 8
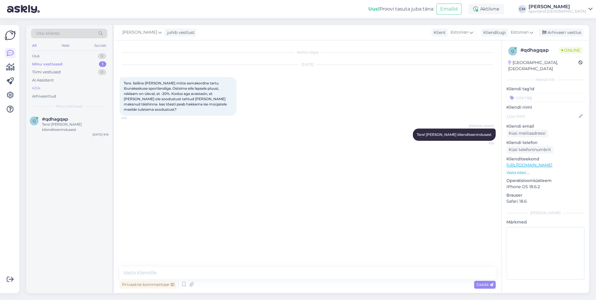
click at [57, 86] on div "Kõik" at bounding box center [69, 88] width 77 height 8
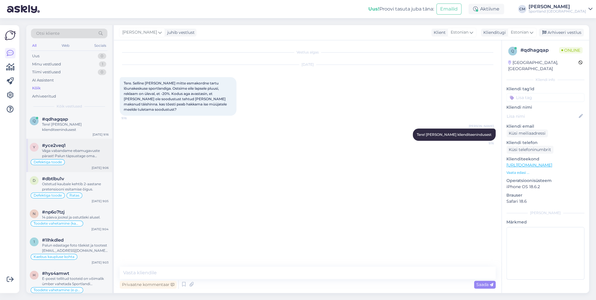
click at [80, 146] on div "#yce2veq1" at bounding box center [75, 145] width 67 height 5
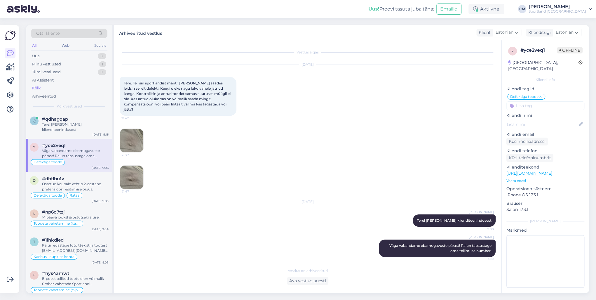
scroll to position [4, 0]
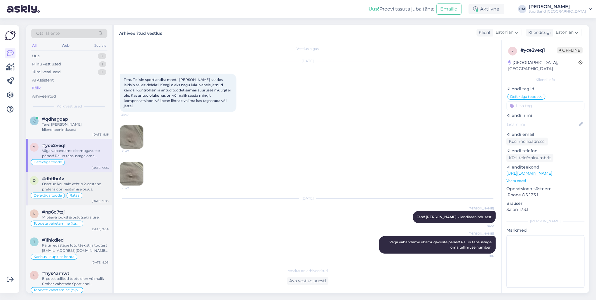
click at [86, 184] on div "Ostetud kaubale kehtib 2-aastane pretensiooni esitamise õigus." at bounding box center [75, 186] width 67 height 11
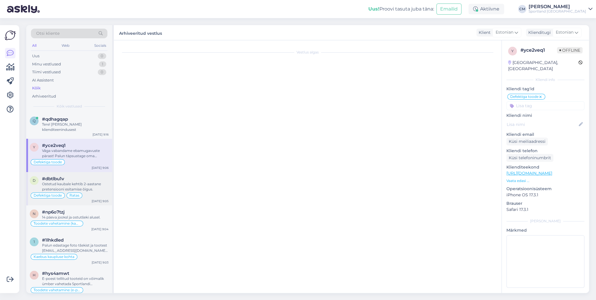
scroll to position [251, 0]
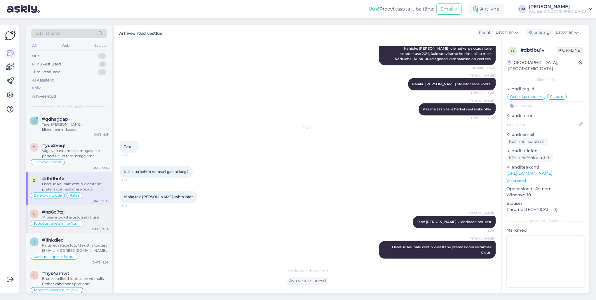
click at [89, 216] on div "14 päeva jooksl ja ostutšeki alusel." at bounding box center [75, 217] width 67 height 5
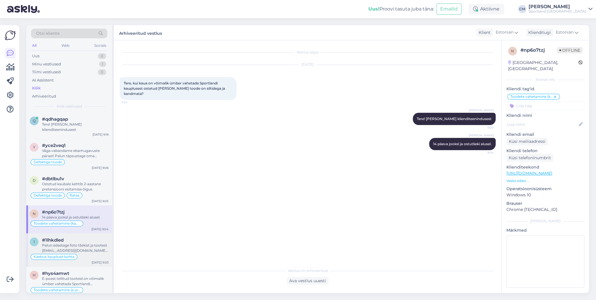
click at [90, 216] on div "Palun edastage foto tšekist ja tootest [EMAIL_ADDRESS][DOMAIN_NAME] e-mailile, …" at bounding box center [75, 248] width 67 height 11
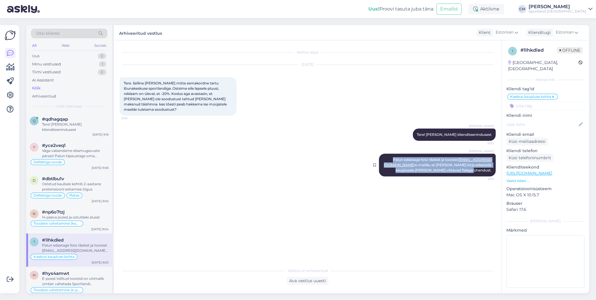
drag, startPoint x: 413, startPoint y: 150, endPoint x: 492, endPoint y: 164, distance: 80.7
click at [447, 164] on div "[PERSON_NAME] [PERSON_NAME] edastage foto tšekist ja tootest [EMAIL_ADDRESS][DO…" at bounding box center [437, 165] width 117 height 23
copy span "Palun edastage foto tšekist ja tootest [EMAIL_ADDRESS][DOMAIN_NAME] e-mailile, …"
click at [70, 66] on div "Minu vestlused 1" at bounding box center [69, 64] width 77 height 8
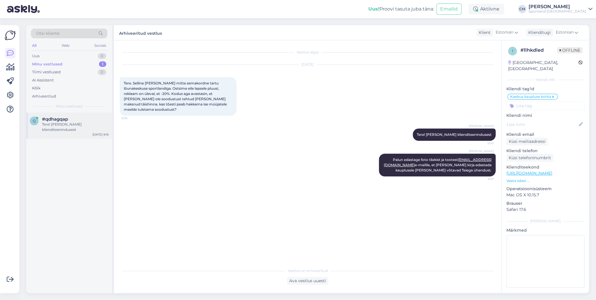
click at [98, 124] on div "Tere! [PERSON_NAME] klienditeenindusest" at bounding box center [75, 127] width 67 height 11
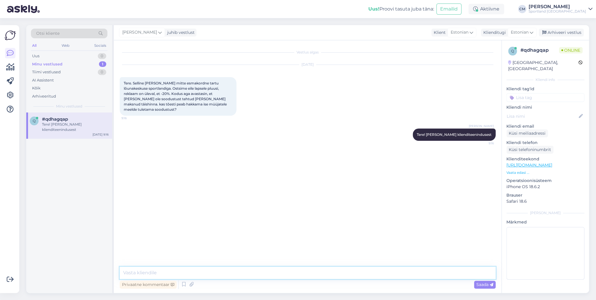
click at [326, 216] on textarea at bounding box center [308, 273] width 376 height 12
paste textarea "Palun edastage foto tšekist ja tootest [EMAIL_ADDRESS][DOMAIN_NAME] e-mailile, …"
click at [346, 216] on textarea "Palun edastage foto tšekist ja tootest [EMAIL_ADDRESS][DOMAIN_NAME] e-mailile, …" at bounding box center [308, 273] width 376 height 12
click at [447, 216] on textarea "Palun edastage foto tšekist ja tootest [EMAIL_ADDRESS][DOMAIN_NAME] e-mailile, …" at bounding box center [308, 273] width 376 height 12
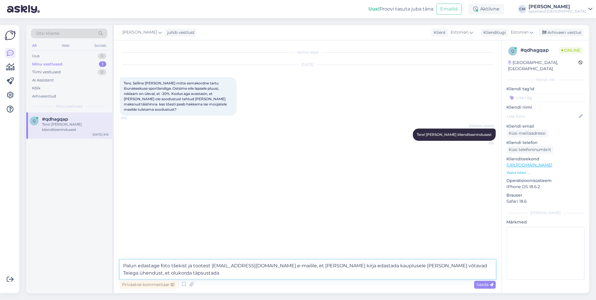
type textarea "Palun edastage foto tšekist ja tootest [EMAIL_ADDRESS][DOMAIN_NAME] e-mailile, …"
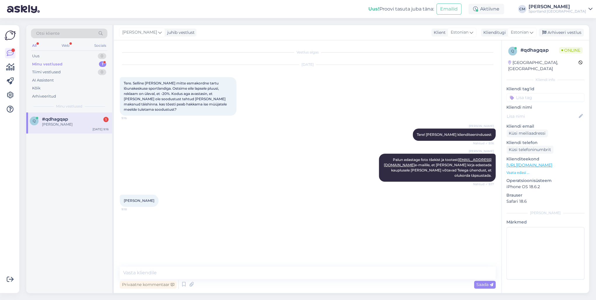
click at [93, 112] on div "q #qdhagqap 1 Olgu aitäh [DATE] 9:16" at bounding box center [69, 122] width 86 height 21
click at [150, 216] on textarea at bounding box center [308, 273] width 376 height 12
type textarea "Kas saan hetkel veel aidata?"
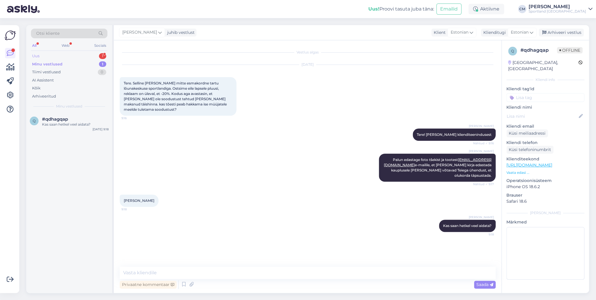
click at [93, 58] on div "Uus 1" at bounding box center [69, 56] width 77 height 8
click at [93, 57] on div "Uus 1" at bounding box center [69, 56] width 77 height 8
click at [85, 123] on div "Tere! Tahtsin küsida oma tellimuse kohta. Mulle tundub, et see ei jõua homme. M…" at bounding box center [75, 127] width 67 height 11
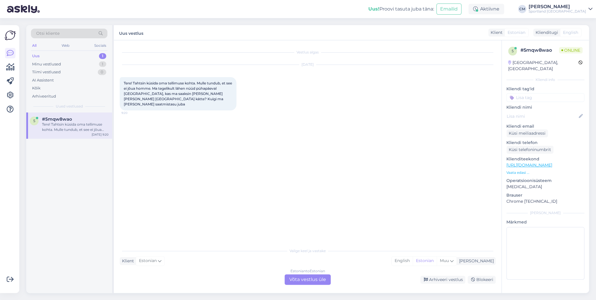
click at [303, 216] on div "Estonian to Estonian Võta vestlus üle" at bounding box center [308, 279] width 46 height 11
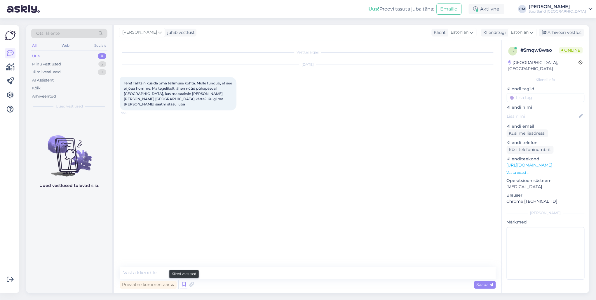
click at [185, 216] on icon at bounding box center [183, 284] width 7 height 9
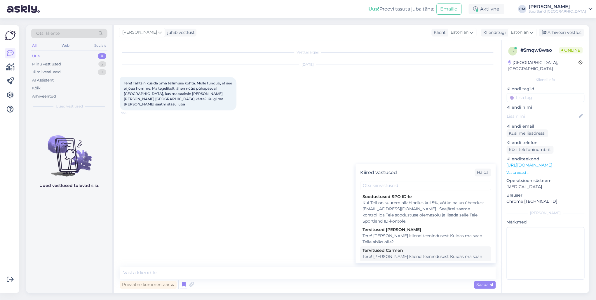
click at [388, 216] on div "Tervitused Carmen" at bounding box center [426, 250] width 126 height 6
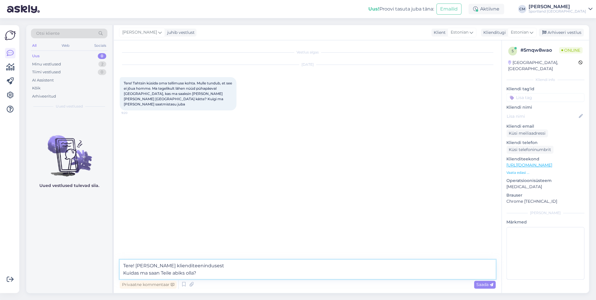
drag, startPoint x: 186, startPoint y: 276, endPoint x: 120, endPoint y: 271, distance: 66.2
click at [120, 216] on textarea "Tere! [PERSON_NAME] klienditeenindusest Kuidas ma saan Teile abiks olla?" at bounding box center [308, 269] width 376 height 19
type textarea "Tere! [PERSON_NAME] klienditeenindusest"
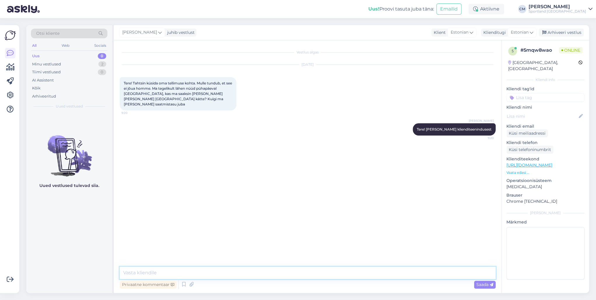
click at [169, 216] on textarea at bounding box center [308, 273] width 376 height 12
type textarea "Mis on tellimuse number?"
click at [85, 61] on div "Minu vestlused 2" at bounding box center [69, 64] width 77 height 8
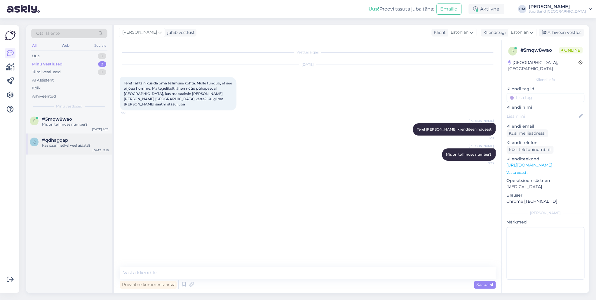
click at [72, 139] on div "#qdhagqap" at bounding box center [75, 140] width 67 height 5
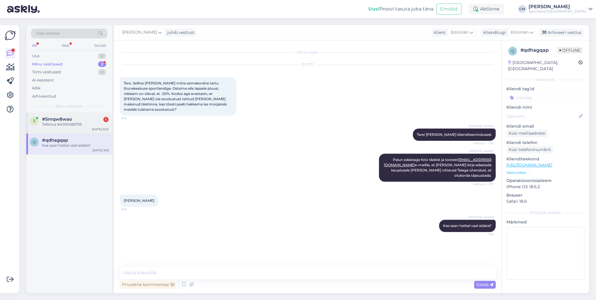
click at [87, 125] on div "Tellimus #4000486755" at bounding box center [75, 124] width 67 height 5
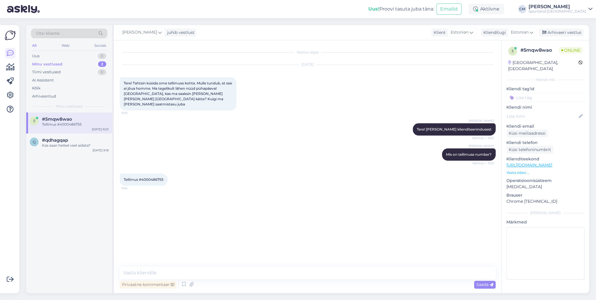
click at [155, 177] on span "Tellimus #4000486755" at bounding box center [144, 179] width 40 height 4
copy div "4000486755 9:26"
click at [63, 152] on div "q #qdhagqap Kas saan hetkel veel aidata? [DATE] 9:18" at bounding box center [69, 143] width 86 height 21
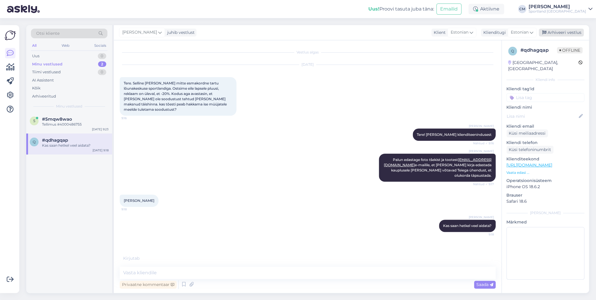
click at [447, 31] on div "Arhiveeri vestlus" at bounding box center [561, 33] width 45 height 8
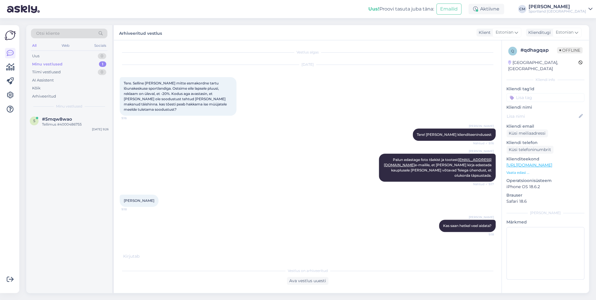
click at [447, 93] on input at bounding box center [546, 97] width 78 height 9
type input "kaebu"
click at [447, 105] on div "Kaebus kaupluse kohta" at bounding box center [546, 113] width 78 height 16
click at [447, 111] on span "Kaebus kaupluse kohta" at bounding box center [545, 113] width 41 height 4
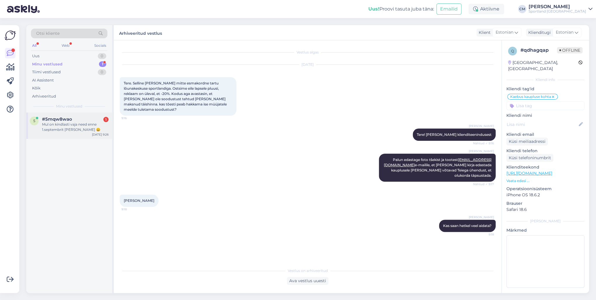
click at [82, 123] on div "Mul on kindlasti vaja need enne 1.septembrit [PERSON_NAME] 😀" at bounding box center [75, 127] width 67 height 11
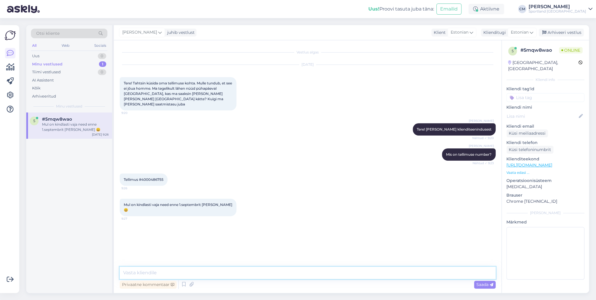
click at [166, 216] on textarea at bounding box center [308, 273] width 376 height 12
click at [269, 216] on textarea "Hetkel näen, et Teie pakk on praegu [PERSON_NAME] toimetamisel, ilmselt jõuab […" at bounding box center [308, 273] width 376 height 12
click at [271, 216] on textarea "Hetkel näen, et Teie pakk on praegu [PERSON_NAME] toimetamisel, ilmselt jõuab […" at bounding box center [308, 273] width 376 height 12
click at [306, 216] on textarea "Hetkel näen, et [PERSON_NAME] pakk on praegu [PERSON_NAME] toimetamisel, arvata…" at bounding box center [308, 273] width 376 height 12
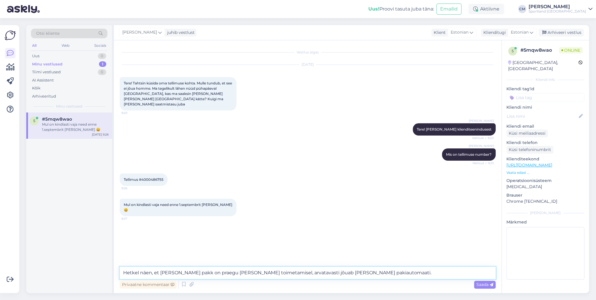
click at [306, 216] on textarea "Hetkel näen, et [PERSON_NAME] pakk on praegu [PERSON_NAME] toimetamisel, arvata…" at bounding box center [308, 273] width 376 height 12
click at [324, 216] on textarea "Hetkel näen, et [PERSON_NAME] pakk on praegu [PERSON_NAME] toimetamisel, arvata…" at bounding box center [308, 273] width 376 height 12
click at [320, 216] on textarea "Hetkel näen, et [PERSON_NAME] pakk on praegu [PERSON_NAME] toimetamisel, arvata…" at bounding box center [308, 273] width 376 height 12
click at [357, 216] on textarea "Hetkel näen, et [PERSON_NAME] pakk on praegu [PERSON_NAME] toimetamisel, arvata…" at bounding box center [308, 273] width 376 height 12
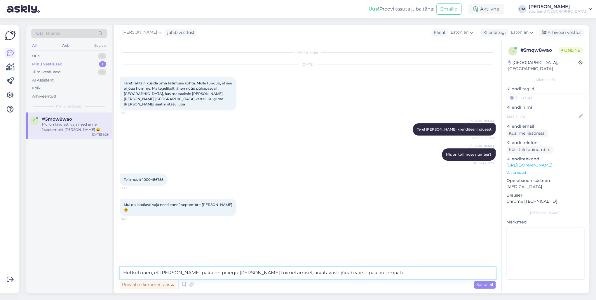
click at [273, 216] on textarea "Hetkel näen, et [PERSON_NAME] pakk on praegu [PERSON_NAME] toimetamisel, arvata…" at bounding box center [308, 273] width 376 height 12
click at [282, 216] on textarea "Hetkel näen, et [PERSON_NAME] pakk on praegu [PERSON_NAME] toimetamisel, jõuab …" at bounding box center [308, 273] width 376 height 12
type textarea "Hetkel näen, et Teie pakk on praegu [PERSON_NAME] toimetamisel, jõuab [PERSON_N…"
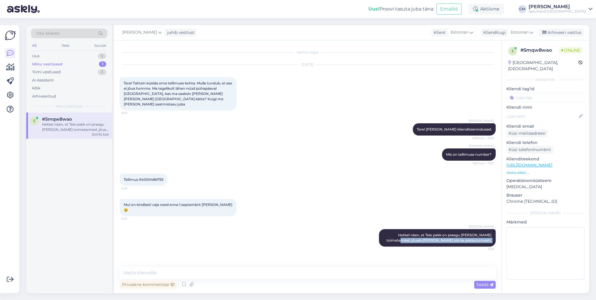
click at [177, 216] on div "Vestlus algas [DATE] Tere! Tahtsin küsida oma tellimuse kohta. Mulle tundub, et…" at bounding box center [308, 166] width 388 height 253
click at [177, 216] on textarea at bounding box center [308, 273] width 376 height 12
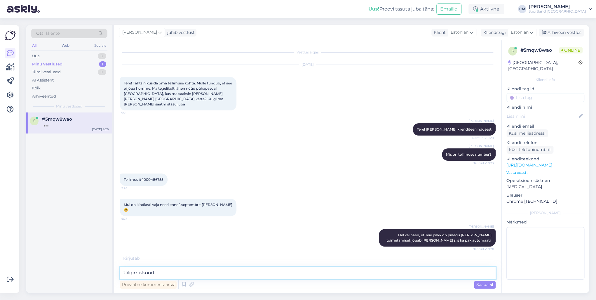
paste textarea "05607138949114"
type textarea "Jälgimiskood: 05607138949114"
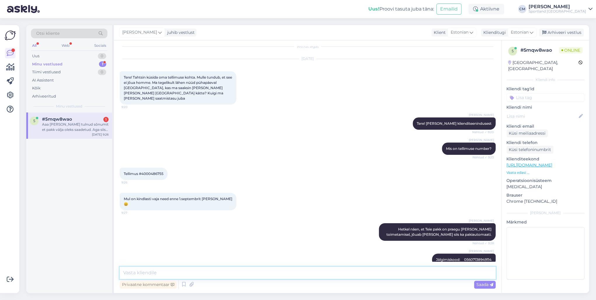
scroll to position [36, 0]
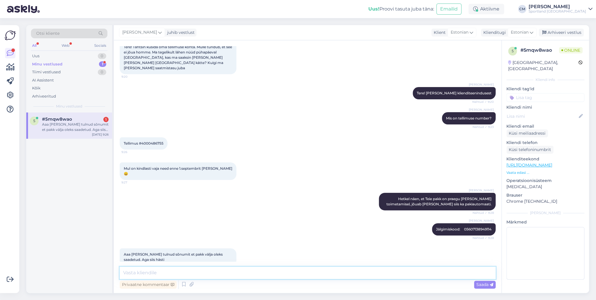
click at [157, 216] on textarea at bounding box center [308, 273] width 376 height 12
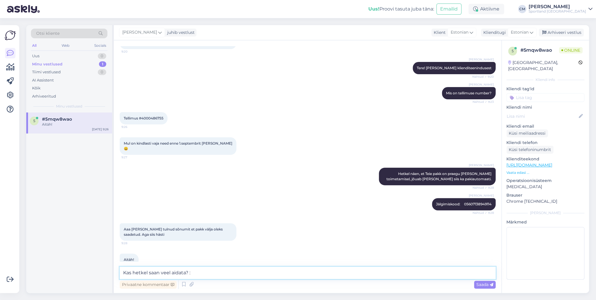
type textarea "Kas hetkel saan veel aidata? :)"
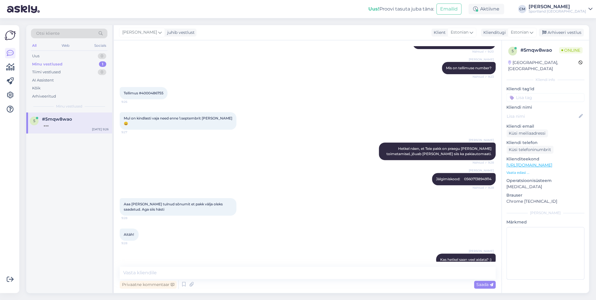
scroll to position [112, 0]
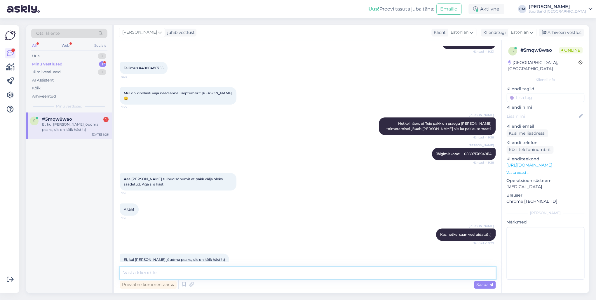
click at [171, 216] on textarea at bounding box center [308, 273] width 376 height 12
click at [181, 216] on icon at bounding box center [183, 284] width 7 height 9
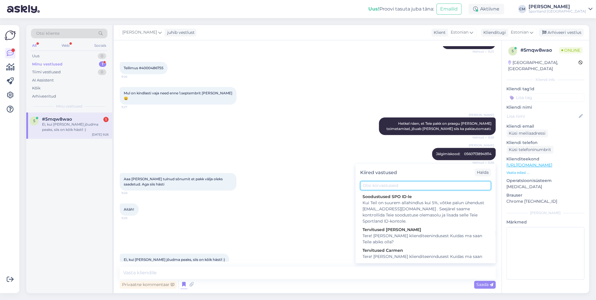
click at [388, 183] on input "text" at bounding box center [425, 185] width 131 height 9
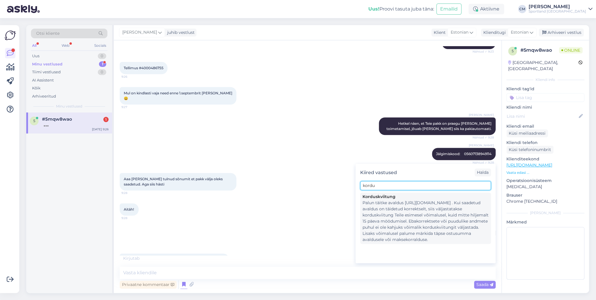
type input "kordu"
click at [390, 210] on div "Palun täitke avaldus [URL][DOMAIN_NAME] . Kui saadetud avaldus on täidetud korr…" at bounding box center [426, 221] width 126 height 43
type textarea "Palun täitke avaldus [URL][DOMAIN_NAME] . Kui saadetud avaldus on täidetud korr…"
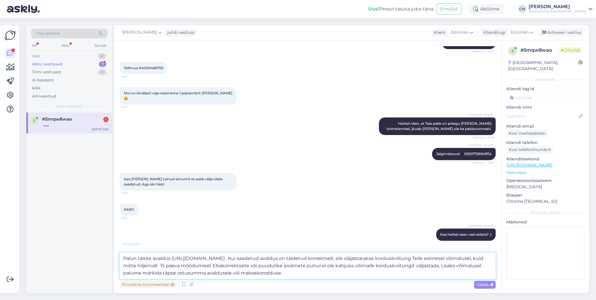
scroll to position [151, 0]
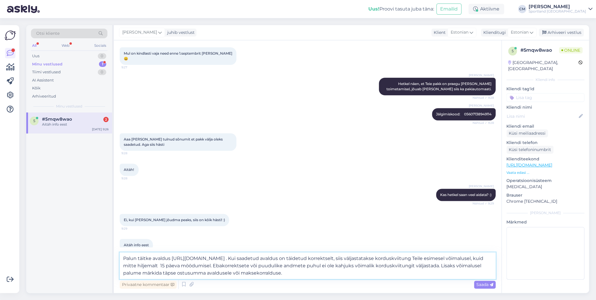
drag, startPoint x: 319, startPoint y: 272, endPoint x: 108, endPoint y: 237, distance: 213.8
click at [108, 216] on div "Otsi kliente All Web Socials Uus 0 Minu vestlused 1 Tiimi vestlused 0 AI Assist…" at bounding box center [307, 159] width 563 height 268
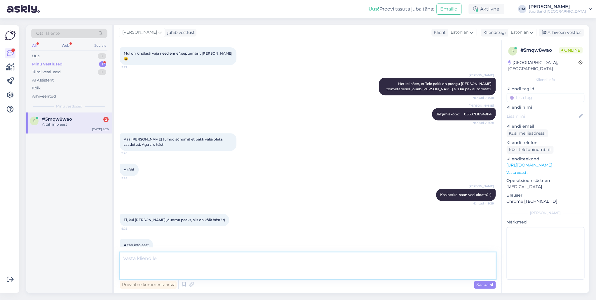
scroll to position [137, 0]
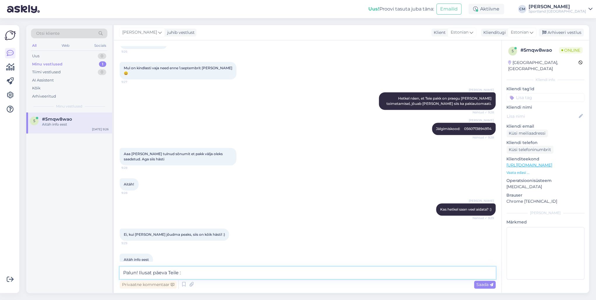
type textarea "Palun! Ilusat päeva Teile :)"
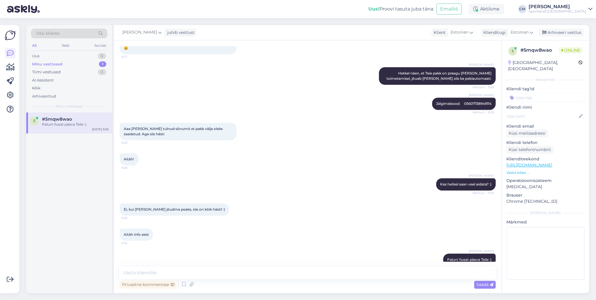
click at [447, 95] on input at bounding box center [546, 97] width 78 height 9
type input "tellimu"
click at [447, 111] on span "Tellimuse üldine info" at bounding box center [546, 113] width 36 height 4
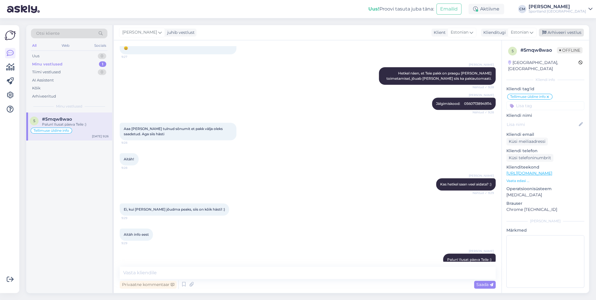
click at [447, 33] on div "Arhiveeri vestlus" at bounding box center [561, 33] width 45 height 8
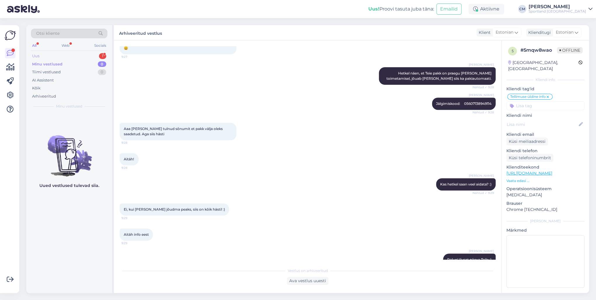
click at [103, 53] on div "1" at bounding box center [102, 56] width 7 height 6
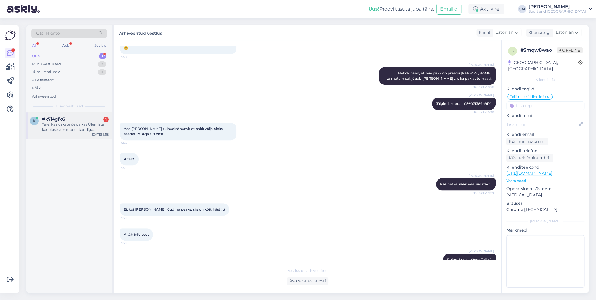
click at [79, 125] on div "Tere! Kas oskate öelda kas Ülemiste kaupluses on toodet koodiga #504934_060 suu…" at bounding box center [75, 127] width 67 height 11
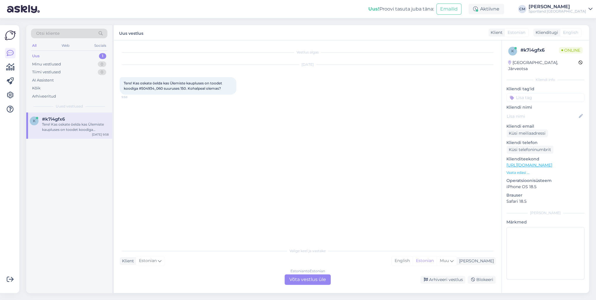
click at [297, 216] on div "Estonian to Estonian Võta vestlus üle" at bounding box center [308, 279] width 46 height 11
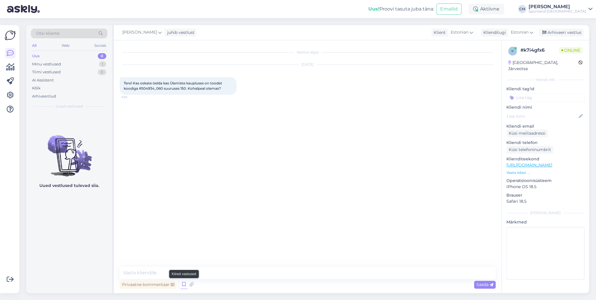
click at [183, 216] on icon at bounding box center [183, 284] width 7 height 9
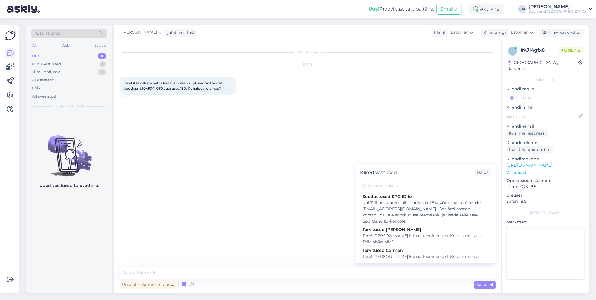
click at [376, 216] on div "Tervitused Carmen" at bounding box center [426, 250] width 126 height 6
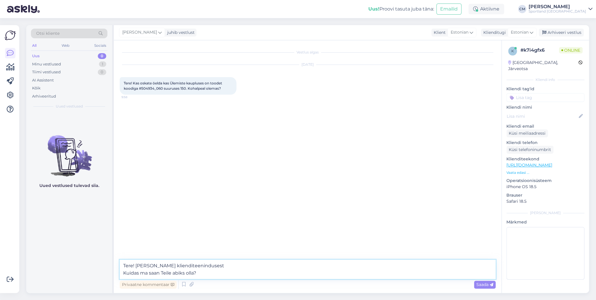
drag, startPoint x: 215, startPoint y: 273, endPoint x: 114, endPoint y: 268, distance: 100.6
click at [114, 216] on div "Vestlus algas [DATE] Tere! Kas oskate öelda kas Ülemiste kaupluses on toodet ko…" at bounding box center [308, 166] width 388 height 253
click at [218, 216] on textarea "Tere! [PERSON_NAME] klienditeenindusest Kuidas ma saan Teile abiks olla?" at bounding box center [308, 269] width 376 height 19
drag, startPoint x: 206, startPoint y: 274, endPoint x: 107, endPoint y: 273, distance: 99.0
click at [107, 216] on div "Otsi kliente All Web Socials Uus 0 Minu vestlused 1 Tiimi vestlused 0 AI Assist…" at bounding box center [307, 159] width 563 height 268
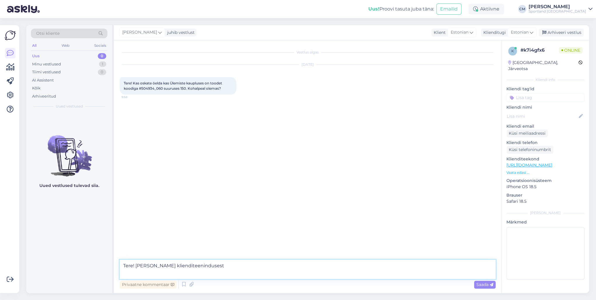
type textarea "Tere! [PERSON_NAME] klienditeenindusest"
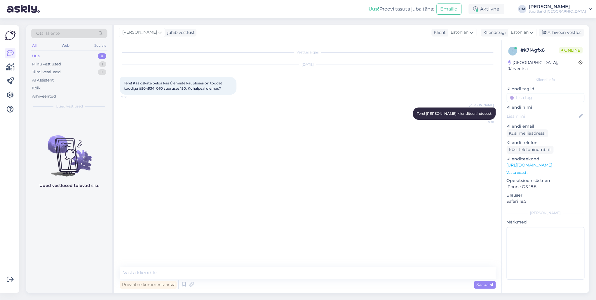
click at [154, 86] on span "Tere! Kas oskate öelda kas Ülemiste kaupluses on toodet koodiga #504934_060 suu…" at bounding box center [173, 86] width 99 height 10
copy span "504934_060"
click at [170, 216] on div "Vestlus algas [DATE] Tere! Kas oskate öelda kas Ülemiste kaupluses on toodet ko…" at bounding box center [308, 166] width 388 height 253
click at [168, 216] on textarea at bounding box center [308, 273] width 376 height 12
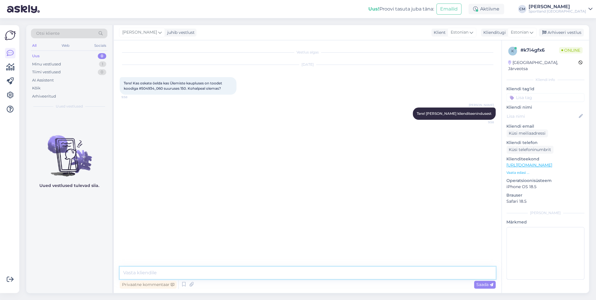
paste textarea "Saadavuse kohta saate infot helistades otse kauplusesse, samuti saate broneerid…"
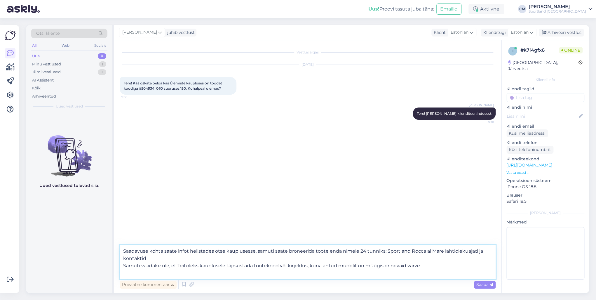
drag, startPoint x: 221, startPoint y: 270, endPoint x: 124, endPoint y: 266, distance: 96.2
click at [124, 216] on textarea "Saadavuse kohta saate infot helistades otse kauplusesse, samuti saate broneerid…" at bounding box center [308, 262] width 376 height 34
drag, startPoint x: 295, startPoint y: 268, endPoint x: 122, endPoint y: 262, distance: 172.7
click at [122, 216] on textarea "Saadavuse kohta saate infot helistades otse kauplusesse, samuti saate broneerid…" at bounding box center [308, 262] width 376 height 34
click at [126, 216] on textarea "Saadavuse kohta saate infot helistades otse kauplusesse, samuti saate broneerid…" at bounding box center [308, 262] width 376 height 34
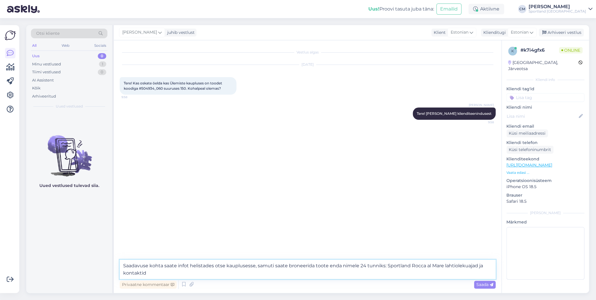
drag, startPoint x: 386, startPoint y: 267, endPoint x: 402, endPoint y: 272, distance: 16.2
click at [402, 216] on textarea "Saadavuse kohta saate infot helistades otse kauplusesse, samuti saate broneerid…" at bounding box center [308, 269] width 376 height 19
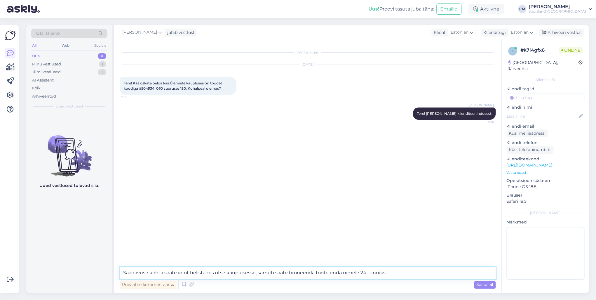
paste textarea "[URL][DOMAIN_NAME]"
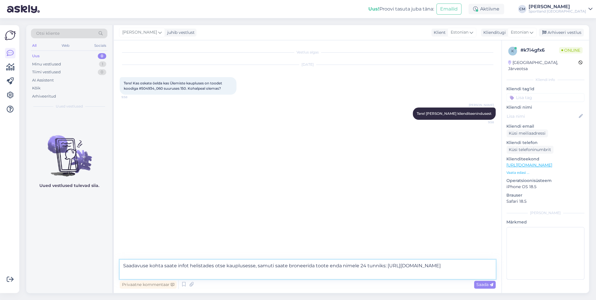
click at [287, 216] on textarea "Saadavuse kohta saate infot helistades otse kauplusesse, samuti saate broneerid…" at bounding box center [308, 269] width 376 height 19
type textarea "Saadavuse kohta saate infot helistades otse kauplusesse, samuti saate vajadusel…"
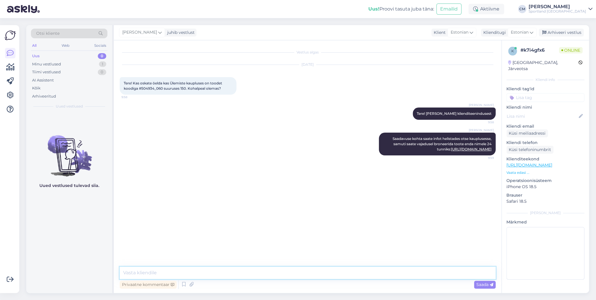
click at [245, 216] on textarea at bounding box center [308, 273] width 376 height 12
click at [145, 90] on span "Tere! Kas oskate öelda kas Ülemiste kaupluses on toodet koodiga #504934_060 suu…" at bounding box center [173, 86] width 99 height 10
copy span "504934_060"
click at [177, 216] on textarea at bounding box center [308, 273] width 376 height 12
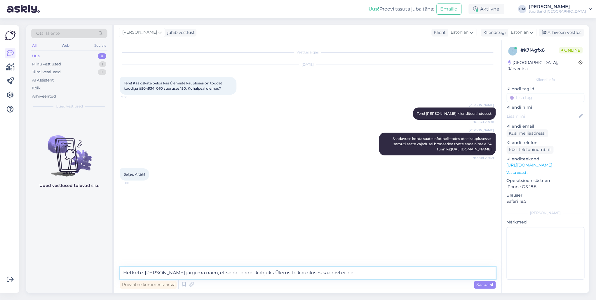
click at [125, 216] on textarea "Hetkel e-[PERSON_NAME] järgi ma näen, et seda toodet kahjuks Ülemsite kaupluses…" at bounding box center [308, 273] width 376 height 12
click at [322, 216] on textarea "Kuigi, hetkel e[PERSON_NAME] järgi ma näen, et seda toodet kahjuks Ülemsite kau…" at bounding box center [308, 273] width 376 height 12
click at [348, 216] on textarea "Kuigi, hetkel [PERSON_NAME] järgi ma näen, et seda toodet kahjuks Ülemsite kaup…" at bounding box center [308, 273] width 376 height 12
type textarea "Kuigi, hetkel [PERSON_NAME] järgi ma näen, et seda toodet kahjuks Ülemsite kaup…"
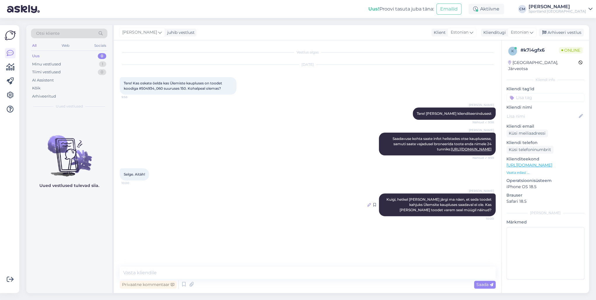
click at [370, 206] on icon at bounding box center [370, 205] width 4 height 4
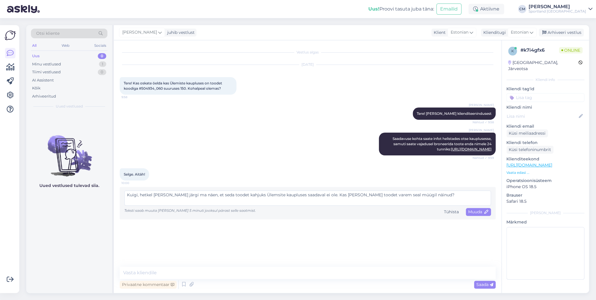
click at [260, 203] on textarea "Kuigi, hetkel [PERSON_NAME] järgi ma näen, et seda toodet kahjuks Ülemsite kaup…" at bounding box center [307, 197] width 367 height 15
type textarea "Kuigi, hetkel e[PERSON_NAME] järgi ma näen, et seda toodet kahjuks Ülemiste kau…"
click at [447, 214] on div "Muuda" at bounding box center [478, 212] width 25 height 8
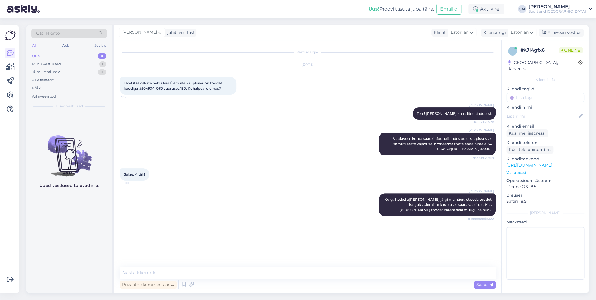
click at [388, 216] on div "Privaatne kommentaar Saada" at bounding box center [308, 284] width 376 height 11
click at [385, 216] on textarea at bounding box center [308, 273] width 376 height 12
click at [152, 216] on textarea at bounding box center [308, 273] width 376 height 12
type textarea "V"
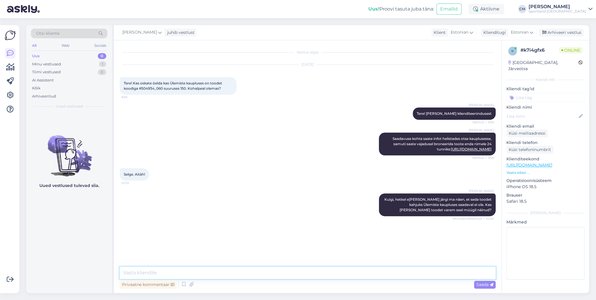
scroll to position [2, 0]
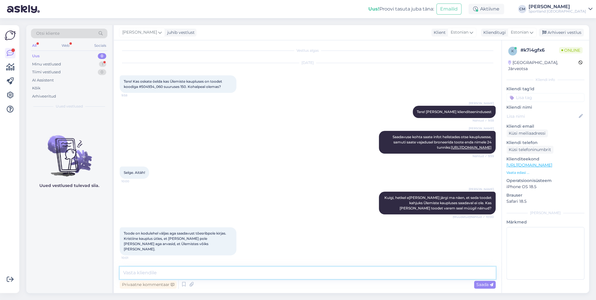
click at [145, 216] on textarea at bounding box center [308, 273] width 376 height 12
type textarea "Ü"
click at [192, 216] on textarea "Aitäh täpsustamast, vaatan korra laoseisu üle. Üks hetk :)" at bounding box center [308, 273] width 376 height 12
click at [193, 216] on textarea "Aitäh täpsustamast, vaatan korra laoseisu üle. Üks hetk :)" at bounding box center [308, 273] width 376 height 12
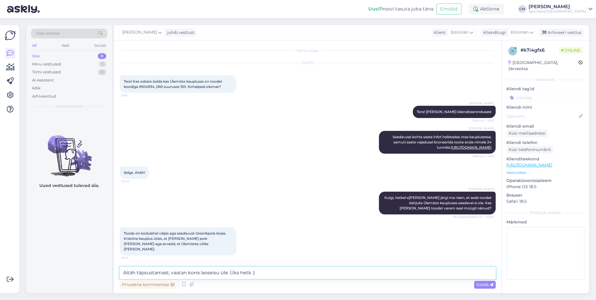
click at [193, 216] on textarea "Aitäh täpsustamast, vaatan korra laoseisu üle. Üks hetk :)" at bounding box center [308, 273] width 376 height 12
click at [196, 216] on textarea "Aitäh täpsustamast, vaatan korra laoseisu üle. Üks hetk :)" at bounding box center [308, 273] width 376 height 12
click at [201, 216] on textarea "Aitäh täpsustamast, vaatan korra laoseisu üle. Üks hetk :)" at bounding box center [308, 273] width 376 height 12
type textarea "Aitäh täpsustamast, vaatan e-poest laoseisu üle. Üks hetk :)"
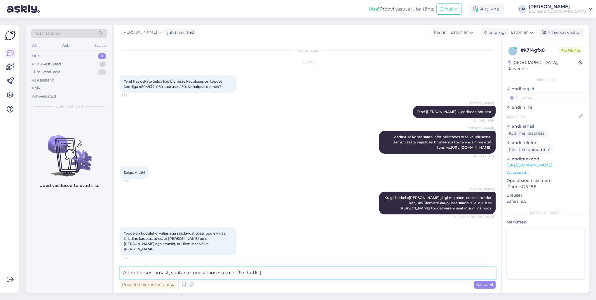
click at [236, 216] on textarea "Aitäh täpsustamast, vaatan e-poest laoseisu üle. Üks hetk :)" at bounding box center [308, 273] width 376 height 12
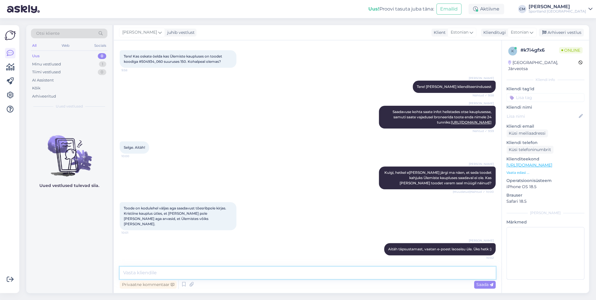
click at [178, 216] on textarea at bounding box center [308, 273] width 376 height 12
type textarea "J"
click at [288, 216] on textarea "Meie andmetel on toodet ainult kesklaos, seetõttu saab seda tellida vasi e-poes…" at bounding box center [308, 273] width 376 height 12
type textarea "Meie andmetel on toodet ainult kesklaos, seetõttu saab seda tellida [PERSON_NAM…"
click at [405, 216] on textarea "Meie andmetel on toodet ainult kesklaos, seetõttu saab seda tellida [PERSON_NAM…" at bounding box center [308, 273] width 376 height 12
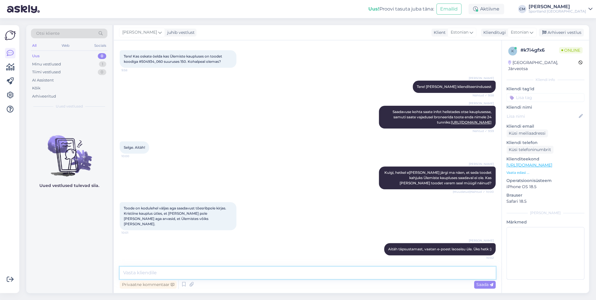
scroll to position [57, 0]
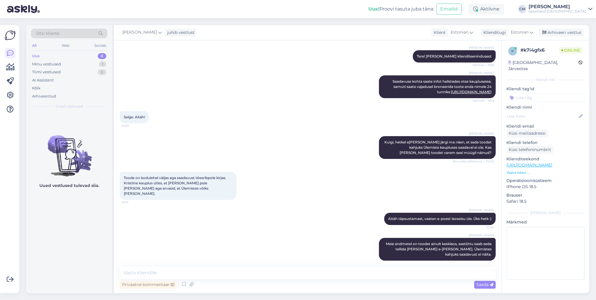
click at [447, 93] on input at bounding box center [546, 97] width 78 height 9
type input "saada"
click at [447, 111] on span "Toote saadavus" at bounding box center [545, 113] width 27 height 4
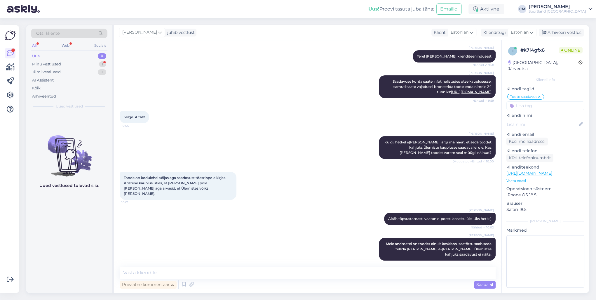
scroll to position [88, 0]
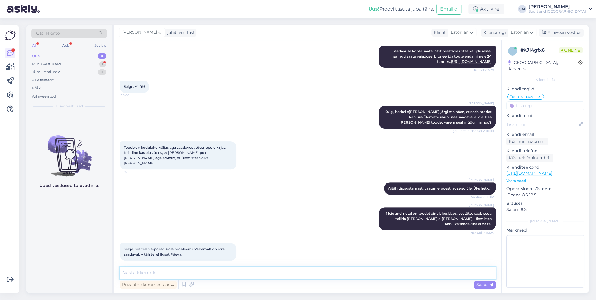
click at [173, 216] on textarea at bounding box center [308, 273] width 376 height 12
type textarea "Ilusat päeva Teilegi! :)"
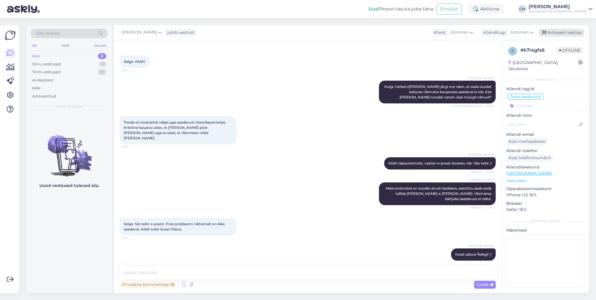
click at [447, 36] on div "Arhiveeri vestlus" at bounding box center [561, 33] width 45 height 8
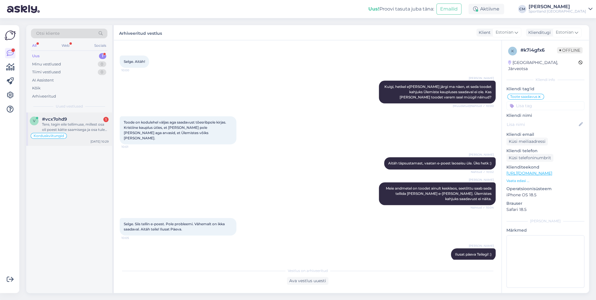
click at [93, 113] on div "v #vcx7ohd9 1 Tere, tegin eile tellimuse, millest osa oli poest kätte saamisega…" at bounding box center [69, 128] width 86 height 33
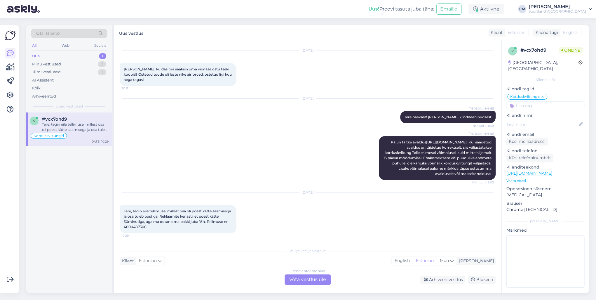
click at [302, 216] on div "Estonian to Estonian Võta vestlus üle" at bounding box center [308, 279] width 46 height 11
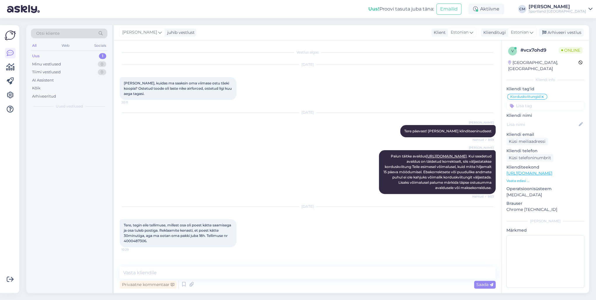
scroll to position [0, 0]
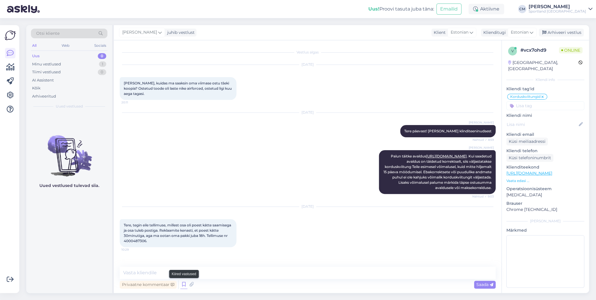
click at [181, 216] on icon at bounding box center [183, 284] width 7 height 9
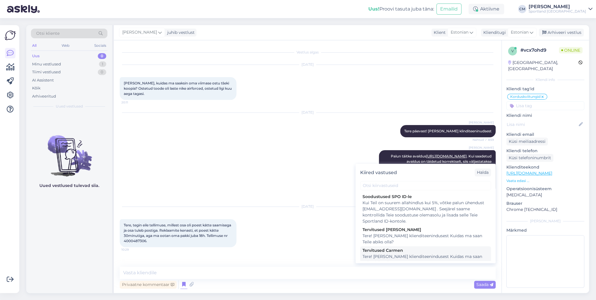
click at [388, 216] on div "Tere! [PERSON_NAME] klienditeenindusest Kuidas ma saan Teile abiks olla?" at bounding box center [426, 260] width 126 height 12
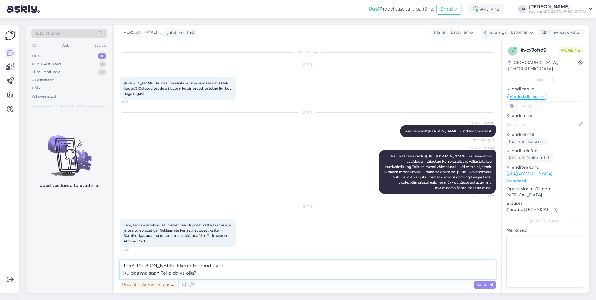
drag, startPoint x: 278, startPoint y: 272, endPoint x: 98, endPoint y: 274, distance: 179.6
click at [98, 216] on div "Otsi kliente All Web Socials Uus 0 Minu vestlused 1 Tiimi vestlused 0 AI Assist…" at bounding box center [307, 159] width 563 height 268
type textarea "Tere! [PERSON_NAME] klienditeenindusest"
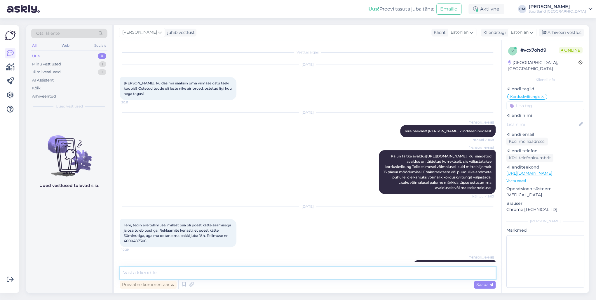
scroll to position [17, 0]
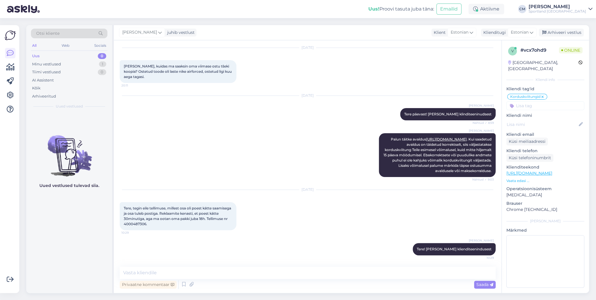
click at [159, 216] on span "Tere, tegin eile tellimuse, millest osa oli poest kätte saamisega ja osa tuleb …" at bounding box center [178, 216] width 108 height 20
click at [160, 216] on span "Tere, tegin eile tellimuse, millest osa oli poest kätte saamisega ja osa tuleb …" at bounding box center [178, 216] width 108 height 20
click at [214, 140] on div "[PERSON_NAME] täitke avaldus [URL][DOMAIN_NAME] . Kui saadetud avaldus on täide…" at bounding box center [308, 155] width 376 height 57
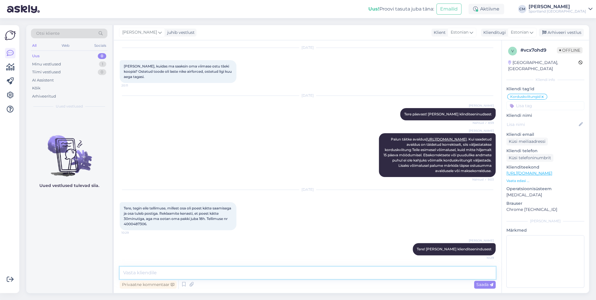
click at [187, 216] on textarea at bounding box center [308, 273] width 376 height 12
type textarea "Hetkel näen, et see tellimus ootab Teid ilusti kaupluses ja on pakitud."
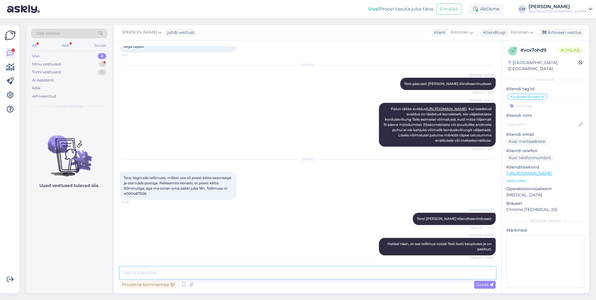
scroll to position [83, 0]
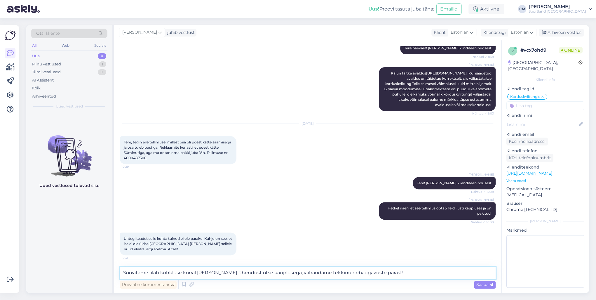
click at [334, 216] on textarea "Soovitame alati kõhkluse korral [PERSON_NAME] ühendust otse kauplusega, vabanda…" at bounding box center [308, 273] width 376 height 12
type textarea "Soovitame alati kõhkluse korral [PERSON_NAME] ühendust otse kauplusega, vabanda…"
click at [381, 216] on textarea "Soovitame alati kõhkluse korral [PERSON_NAME] ühendust otse kauplusega, vabanda…" at bounding box center [308, 273] width 376 height 12
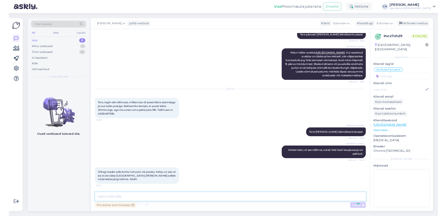
scroll to position [113, 0]
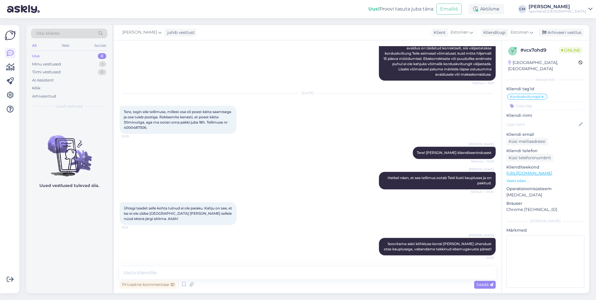
click at [447, 101] on input at bounding box center [546, 105] width 78 height 9
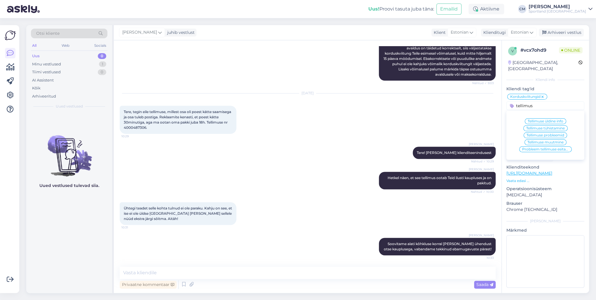
type input "tellimus"
click at [447, 118] on div "Tellimuse üldine info" at bounding box center [545, 121] width 41 height 6
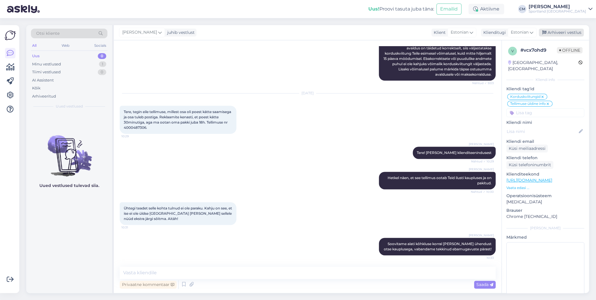
click at [447, 33] on div "Arhiveeri vestlus" at bounding box center [561, 33] width 45 height 8
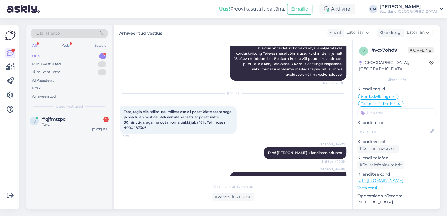
click at [84, 140] on div "q #qjfmtzpq 1 Tere, [DATE] 11:21" at bounding box center [69, 160] width 86 height 96
click at [88, 131] on div "q #qjfmtzpq 1 Tere, [DATE] 11:21" at bounding box center [69, 122] width 86 height 21
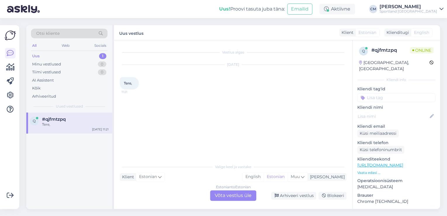
click at [238, 190] on div "Estonian to Estonian Võta vestlus üle" at bounding box center [233, 195] width 46 height 11
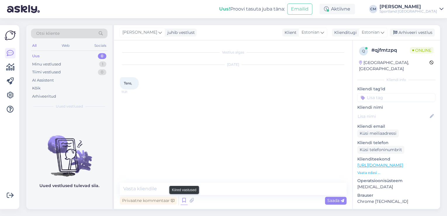
click at [185, 199] on icon at bounding box center [183, 200] width 7 height 9
click at [275, 173] on div at bounding box center [276, 144] width 140 height 70
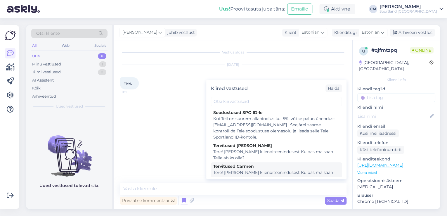
click at [234, 171] on div "Tere! [PERSON_NAME] klienditeenindusest Kuidas ma saan Teile abiks olla?" at bounding box center [276, 175] width 126 height 12
type textarea "Tere! [PERSON_NAME] klienditeenindusest Kuidas ma saan Teile abiks olla?"
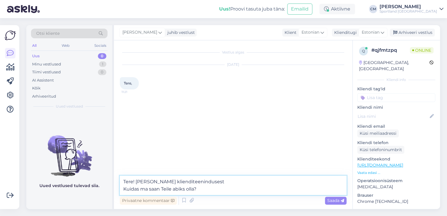
click at [238, 188] on textarea "Tere! [PERSON_NAME] klienditeenindusest Kuidas ma saan Teile abiks olla?" at bounding box center [233, 185] width 227 height 19
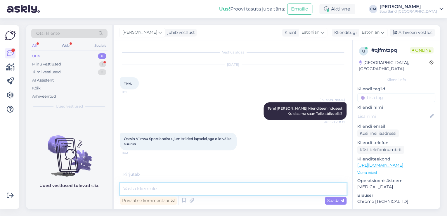
click at [162, 190] on textarea at bounding box center [233, 189] width 227 height 12
type textarea "k"
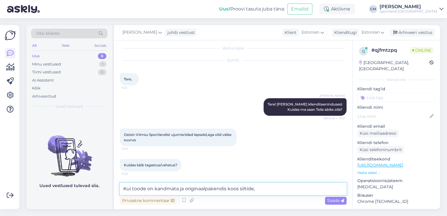
click at [185, 189] on textarea "Kui toode on kandmata ja originaalpakendis koos siltide," at bounding box center [233, 189] width 227 height 12
click at [249, 189] on textarea "Kui toode on kandmata, originaalpakendis koos siltide," at bounding box center [233, 189] width 227 height 12
click at [267, 190] on textarea "Kui toode on kandmata, originaalpakendis koos siltidega," at bounding box center [233, 189] width 227 height 12
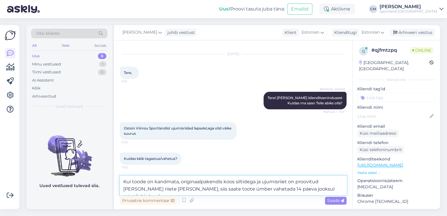
type textarea "Kui toode on kandmata, originaalpakendis koos siltidega ja ujumisriiet on proov…"
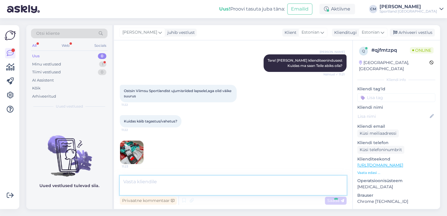
scroll to position [77, 0]
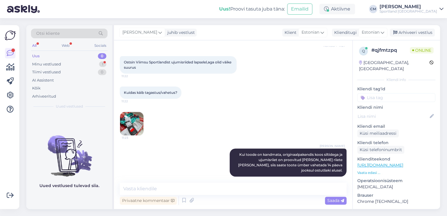
click at [142, 122] on img at bounding box center [131, 123] width 23 height 23
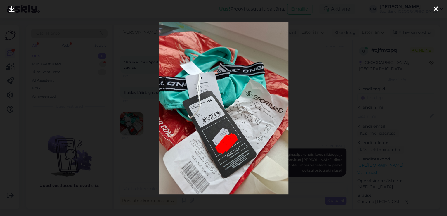
click at [151, 113] on div at bounding box center [223, 108] width 447 height 216
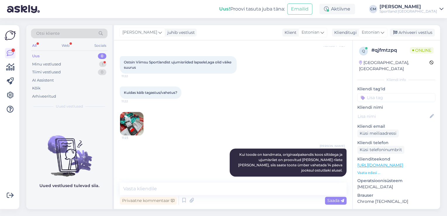
scroll to position [102, 0]
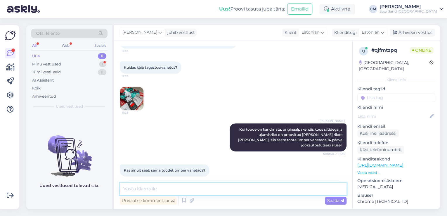
click at [159, 183] on textarea at bounding box center [233, 189] width 227 height 12
type textarea "Saate valida kas teise toote või teise suuruse."
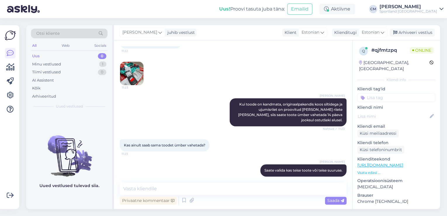
click at [390, 93] on input at bounding box center [396, 97] width 78 height 9
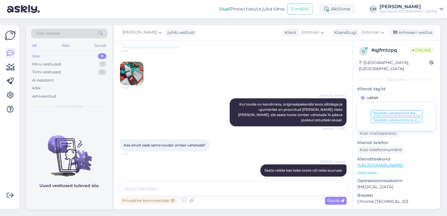
type input "vahet"
click at [394, 111] on span "Toodete vahetamine (kauplus)" at bounding box center [396, 113] width 47 height 4
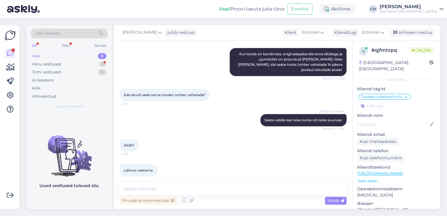
scroll to position [202, 0]
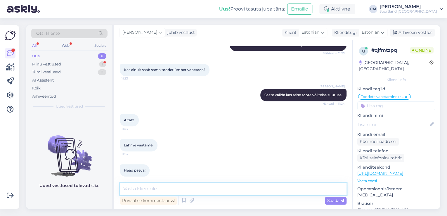
click at [277, 189] on textarea at bounding box center [233, 189] width 227 height 12
type textarea "Kena päeva jätku!"
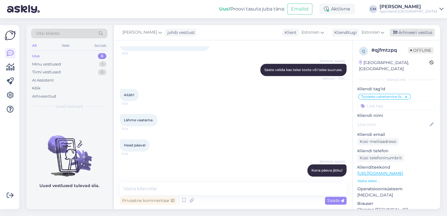
click at [415, 35] on div "Arhiveeri vestlus" at bounding box center [412, 33] width 45 height 8
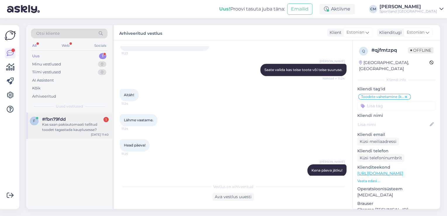
click at [68, 119] on div "#fbn79fdd 1" at bounding box center [75, 119] width 67 height 5
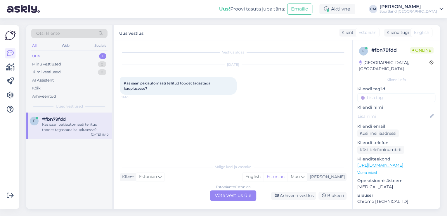
click at [252, 201] on div "Vestlus algas [DATE] Kas saan pakiautomaati tellitud toodet tagastada kaupluses…" at bounding box center [233, 124] width 238 height 169
click at [248, 199] on div "Estonian to Estonian Võta vestlus üle" at bounding box center [233, 195] width 46 height 11
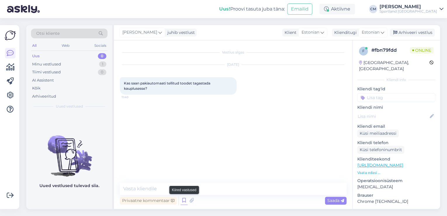
click at [181, 200] on icon at bounding box center [183, 200] width 7 height 9
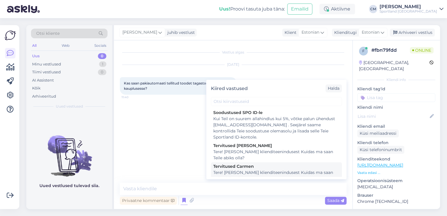
click at [256, 176] on div "Tere! [PERSON_NAME] klienditeenindusest Kuidas ma saan Teile abiks olla?" at bounding box center [276, 175] width 126 height 12
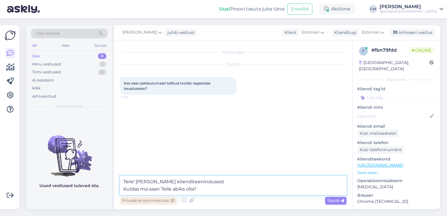
drag, startPoint x: 232, startPoint y: 191, endPoint x: 123, endPoint y: 197, distance: 109.4
click at [123, 197] on div "Tere! [PERSON_NAME] klienditeenindusest Kuidas ma saan Teile abiks olla? Privaa…" at bounding box center [233, 191] width 227 height 30
type textarea "Tere! [PERSON_NAME] klienditeenindusest"
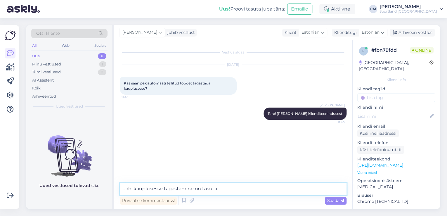
click at [163, 186] on textarea "Jah, kauplusesse tagastamine on tasuta." at bounding box center [233, 189] width 227 height 12
click at [194, 189] on textarea "Jah, kauplusesse tagastamine on tasuta." at bounding box center [233, 189] width 227 height 12
click at [161, 189] on textarea "Jah, kauplusesse tagastamine on tasuta." at bounding box center [233, 189] width 227 height 12
click at [272, 191] on textarea "Jah, kauplusesse e-[PERSON_NAME] tellimuse tagastamine on tasuta." at bounding box center [233, 189] width 227 height 12
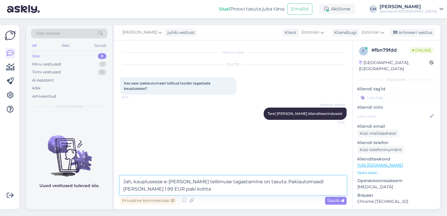
type textarea "Jah, kauplusesse e-[PERSON_NAME] tellimuse tagastamine on tasuta. Pakiautomaadi…"
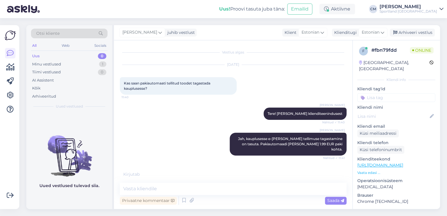
scroll to position [4, 0]
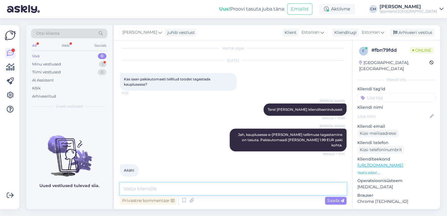
click at [215, 186] on textarea at bounding box center [233, 189] width 227 height 12
type textarea "Kas saan veel aidata?"
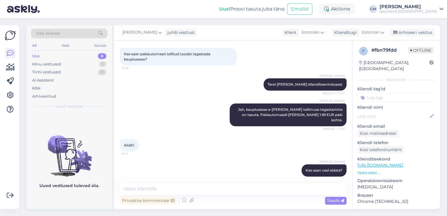
click at [423, 37] on div "[PERSON_NAME] juhib vestlust Klient [DEMOGRAPHIC_DATA] Klienditugi [DEMOGRAPHIC…" at bounding box center [277, 32] width 326 height 15
click at [417, 34] on div "Arhiveeri vestlus" at bounding box center [412, 33] width 45 height 8
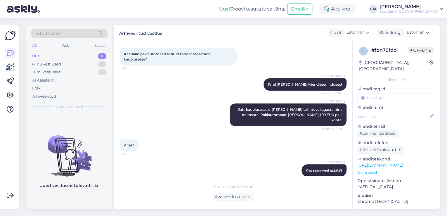
click at [390, 94] on input at bounding box center [396, 97] width 78 height 9
type input "tagasta"
click at [398, 117] on div "Tagastamine (e-pood)" at bounding box center [396, 120] width 45 height 6
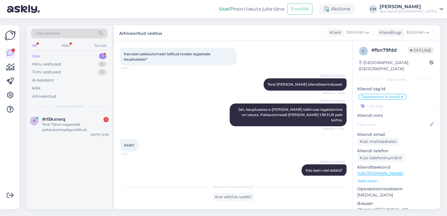
click at [97, 55] on div "Uus 1" at bounding box center [69, 56] width 77 height 8
click at [90, 136] on div "r #rl5kxrwq 1 Tere! Tahan tagastada pakiautomaadiga tellitud [PERSON_NAME], kui…" at bounding box center [69, 125] width 86 height 26
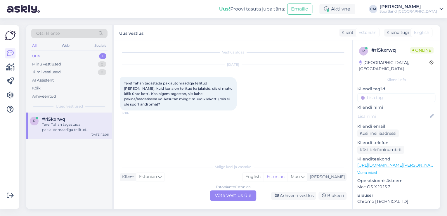
scroll to position [0, 0]
click at [237, 192] on div "Estonian to Estonian Võta vestlus üle" at bounding box center [233, 195] width 46 height 11
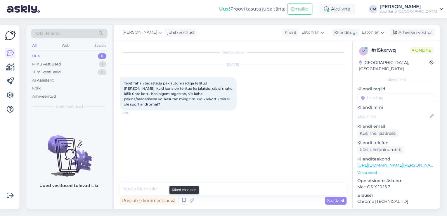
click at [186, 201] on icon at bounding box center [183, 200] width 7 height 9
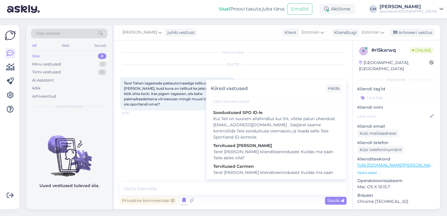
click at [249, 179] on div "Kiired vastused [PERSON_NAME] SPO ID-le Kui Teil on suurem allahindlus kui 5%, …" at bounding box center [276, 129] width 140 height 99
click at [249, 175] on div "Tere! [PERSON_NAME] klienditeenindusest Kuidas ma saan Teile abiks olla?" at bounding box center [276, 175] width 126 height 12
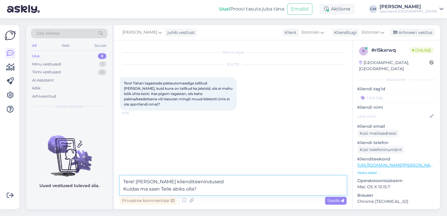
drag, startPoint x: 228, startPoint y: 193, endPoint x: 116, endPoint y: 195, distance: 111.9
click at [116, 195] on div "Vestlus algas [DATE] Tere! Tahan tagastada pakiautomaadiga tellitud [PERSON_NAM…" at bounding box center [233, 124] width 238 height 169
type textarea "Tere! [PERSON_NAME] klienditeenindusest"
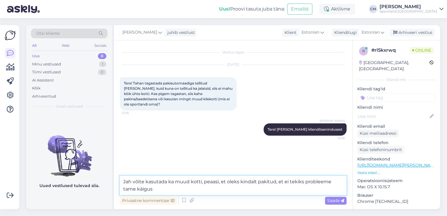
type textarea "Jah võite kasutada ka muud kotti, peaasi, et oleks kindalt pakitud, et ei tekik…"
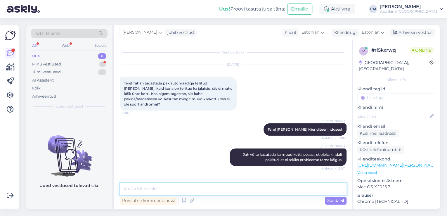
scroll to position [15, 0]
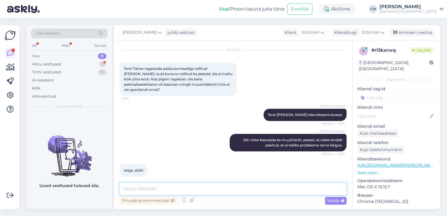
click at [161, 186] on textarea at bounding box center [233, 189] width 227 height 12
type textarea "Kas saan veel aidata?"
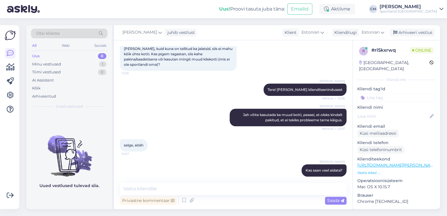
click at [398, 93] on input at bounding box center [396, 97] width 78 height 9
type input "tagasta"
click at [396, 118] on span "Tagastamine (e-pood)" at bounding box center [396, 120] width 39 height 4
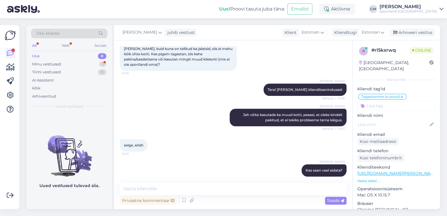
scroll to position [75, 0]
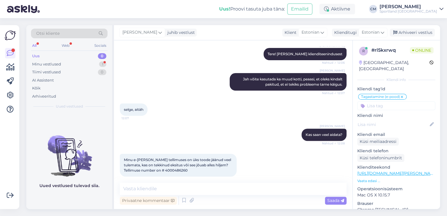
click at [156, 164] on span "Minu e-[PERSON_NAME] tellimuses on üks toode jäänud veel tulemata, kas on tekki…" at bounding box center [178, 164] width 108 height 15
copy div "4000486260 12:11"
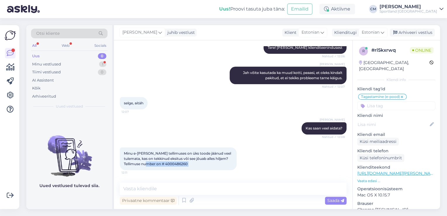
scroll to position [100, 0]
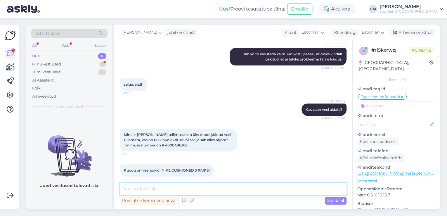
click at [172, 185] on textarea at bounding box center [233, 189] width 227 height 12
paste textarea "CC831597850EE"
type textarea "Sokid ootavad teid pakiautomaadis alates 27.08. Jälgimiskood: CC831597850EE"
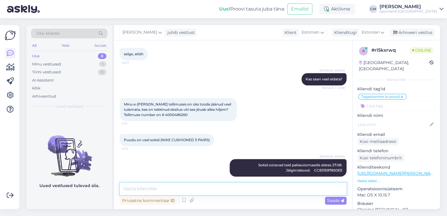
click at [289, 188] on textarea at bounding box center [233, 189] width 227 height 12
paste textarea "CC831597850EE"
click at [236, 189] on textarea "Vaadake üle saabunud SMS, mis sisaldab koodi CC831597850EE." at bounding box center [233, 189] width 227 height 12
type textarea "Vaadake üle saabunud SMS, mis sisaldab koodi CC831597850EE."
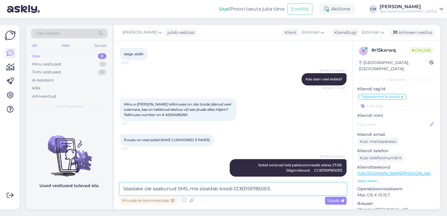
click at [289, 189] on textarea "Vaadake üle saabunud SMS, mis sisaldab koodi CC831597850EE." at bounding box center [233, 189] width 227 height 12
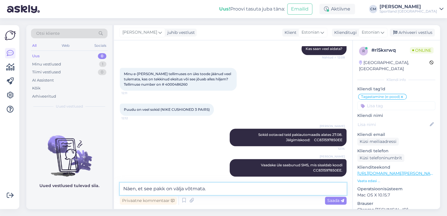
type textarea "Näen, et see pakk on välja võtmata."
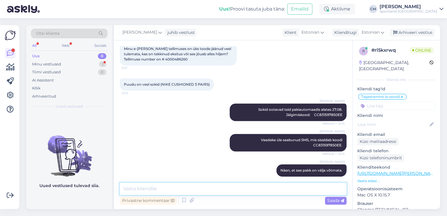
scroll to position [211, 0]
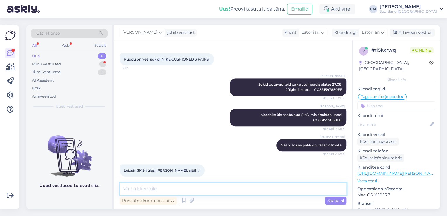
click at [151, 188] on textarea at bounding box center [233, 189] width 227 height 12
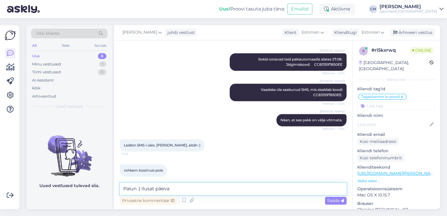
type textarea "Palun :) Ilusat päeva!"
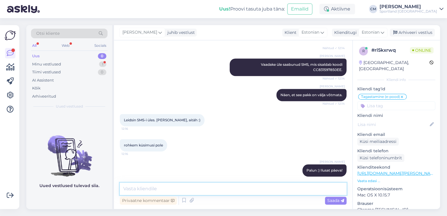
scroll to position [287, 0]
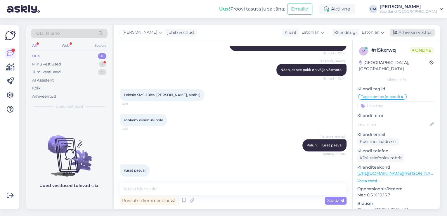
click at [408, 32] on div "Arhiveeri vestlus" at bounding box center [412, 33] width 45 height 8
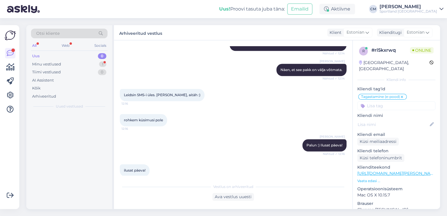
scroll to position [289, 0]
